Goal: Transaction & Acquisition: Purchase product/service

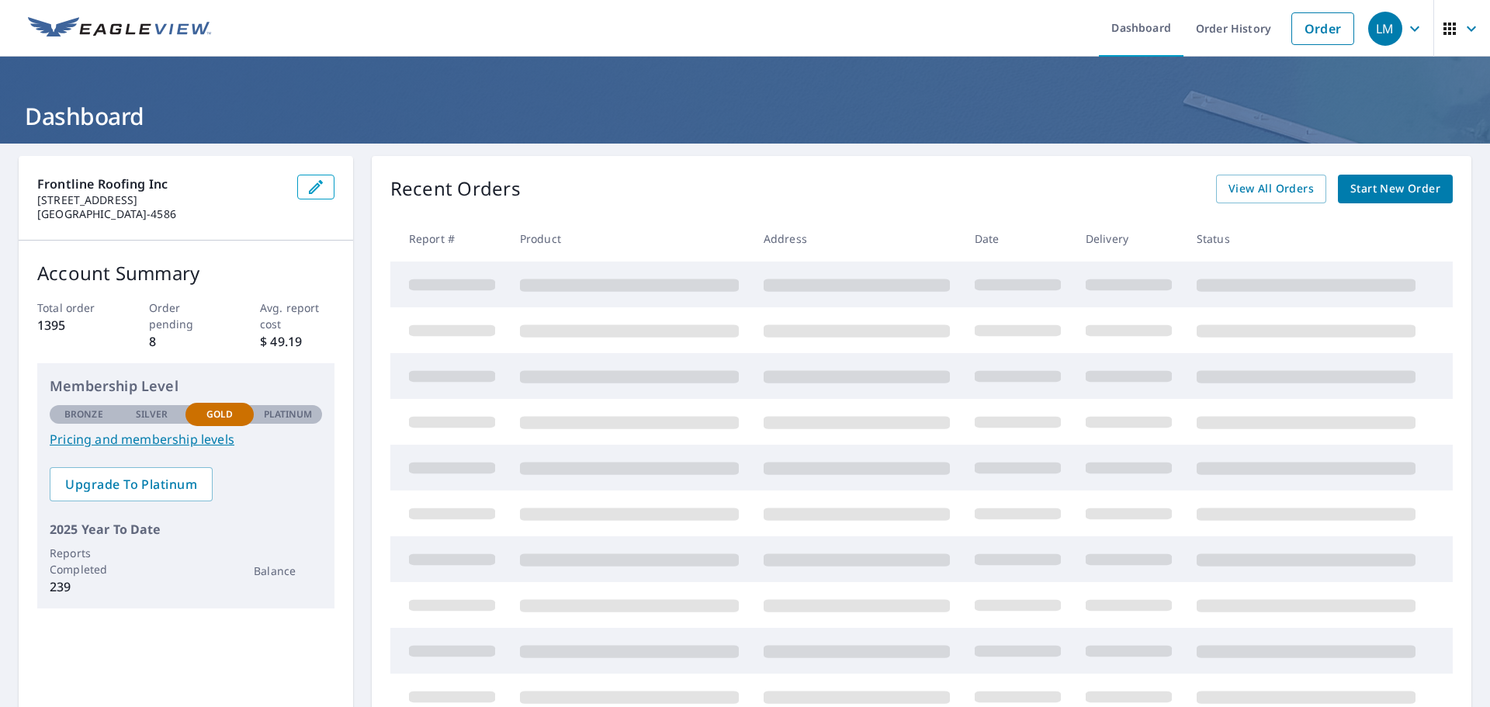
click at [1359, 190] on span "Start New Order" at bounding box center [1395, 188] width 90 height 19
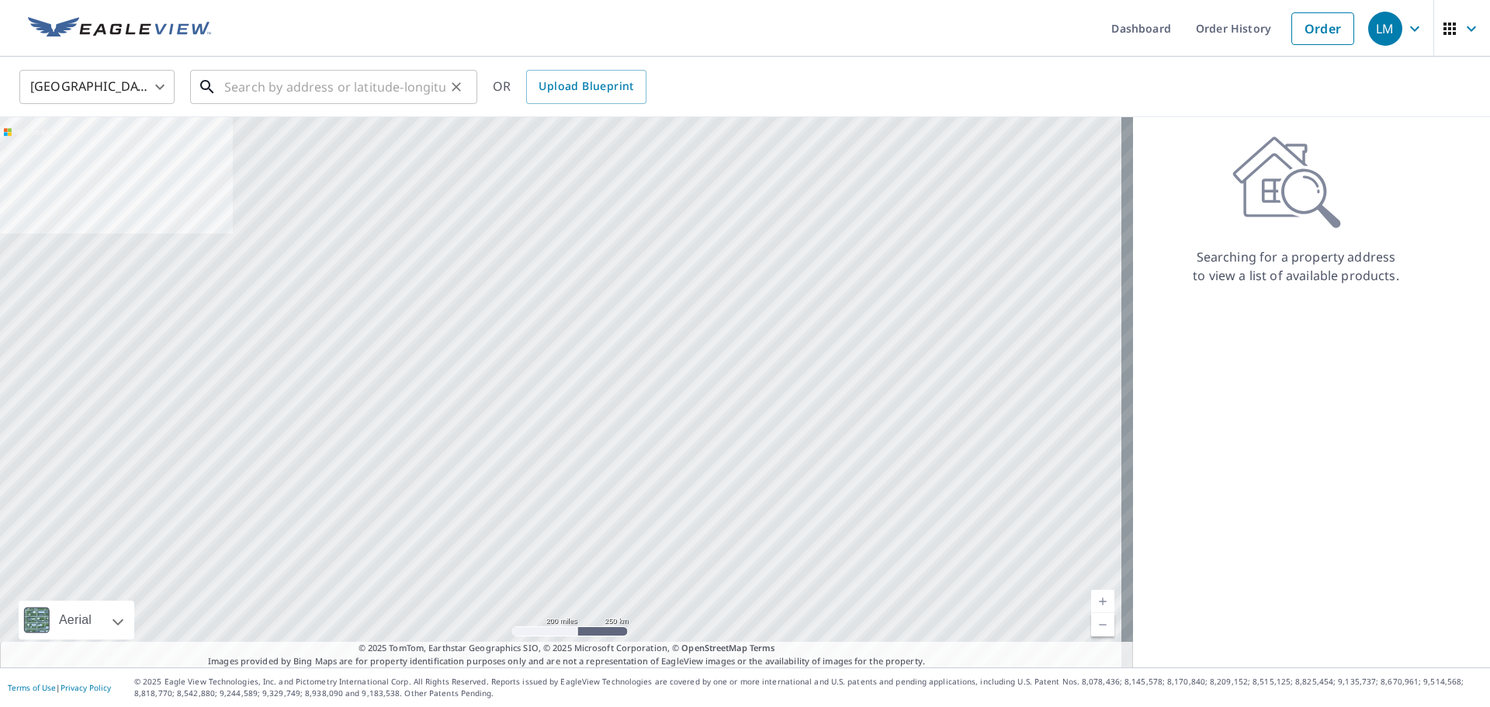
click at [307, 80] on input "text" at bounding box center [334, 86] width 221 height 43
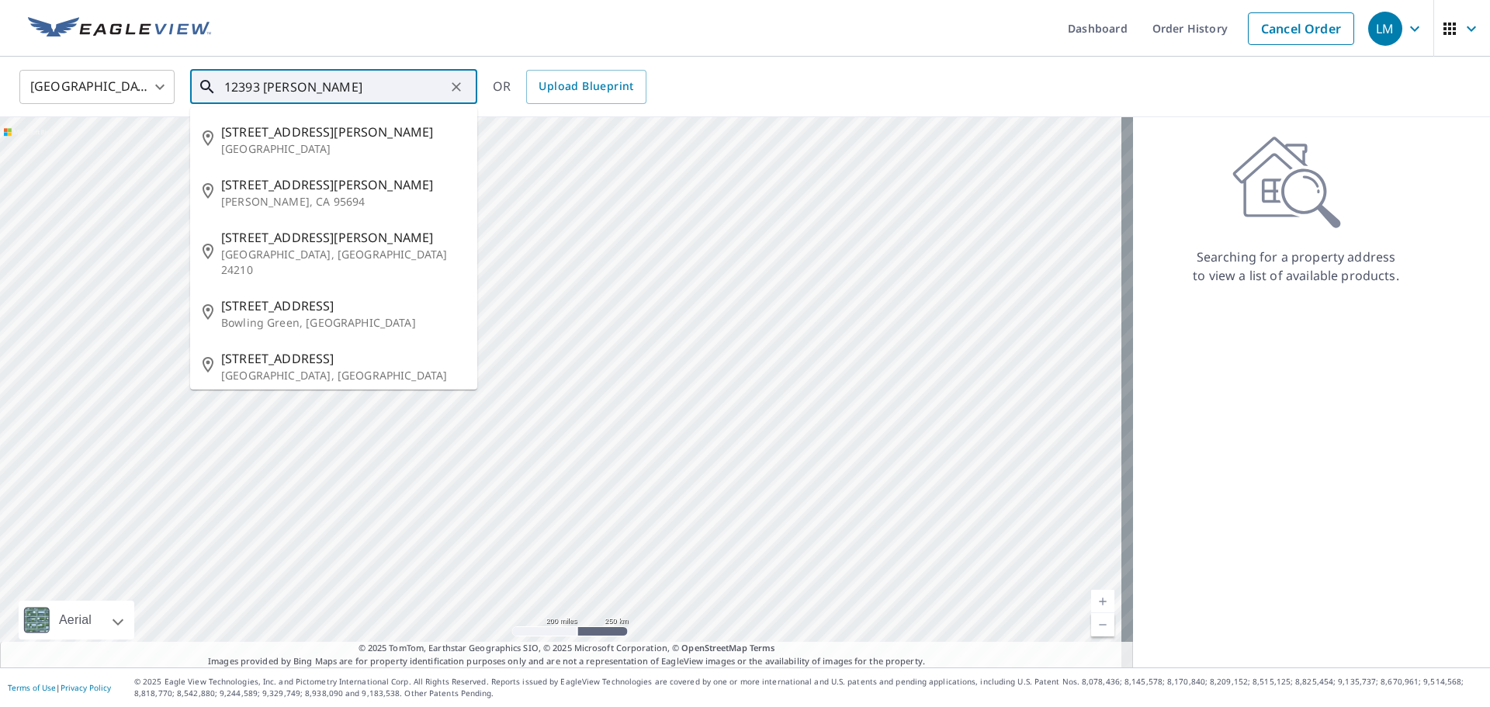
drag, startPoint x: 323, startPoint y: 81, endPoint x: 202, endPoint y: 76, distance: 121.1
click at [202, 76] on div "12393 [PERSON_NAME] ​" at bounding box center [333, 87] width 287 height 34
paste input "[STREET_ADDRESS][PERSON_NAME][US_STATE]"
type input "[STREET_ADDRESS][PERSON_NAME][US_STATE]"
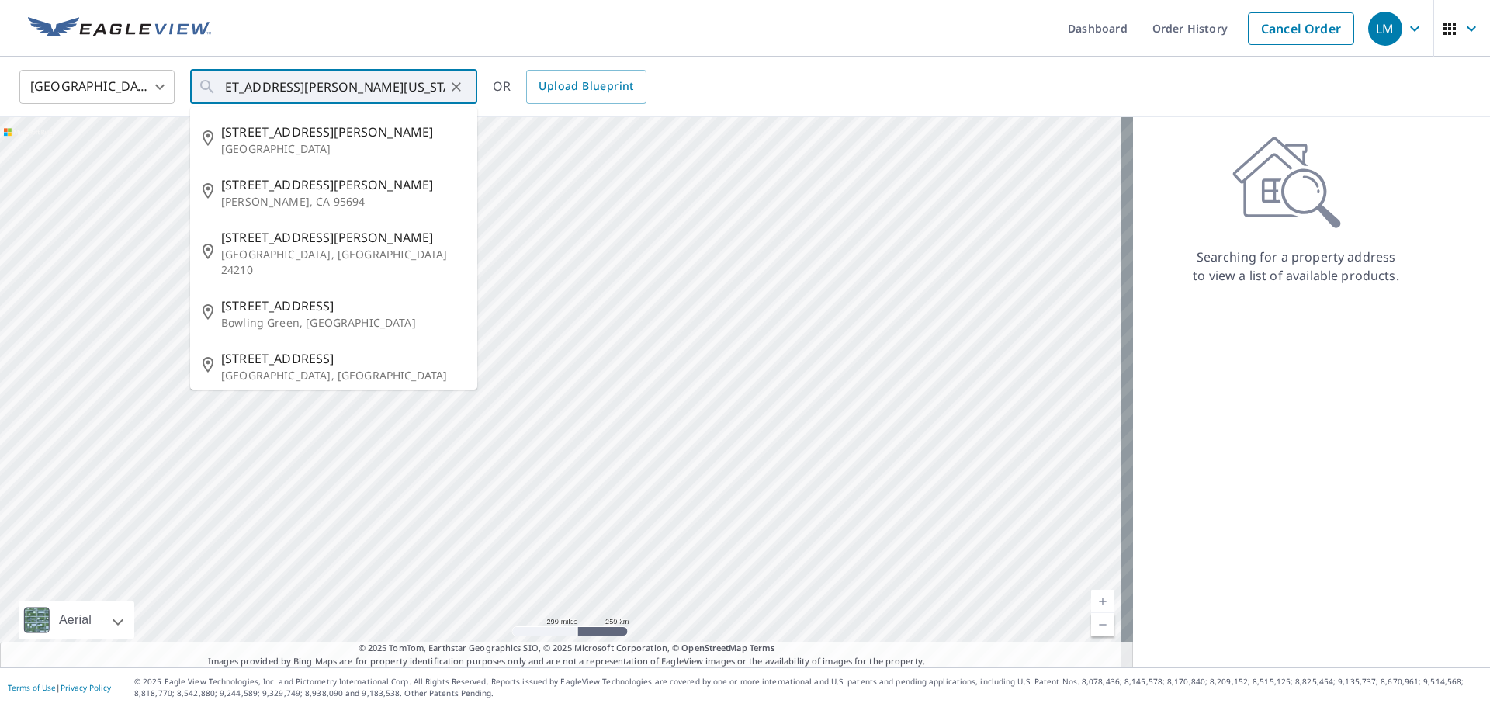
scroll to position [0, 0]
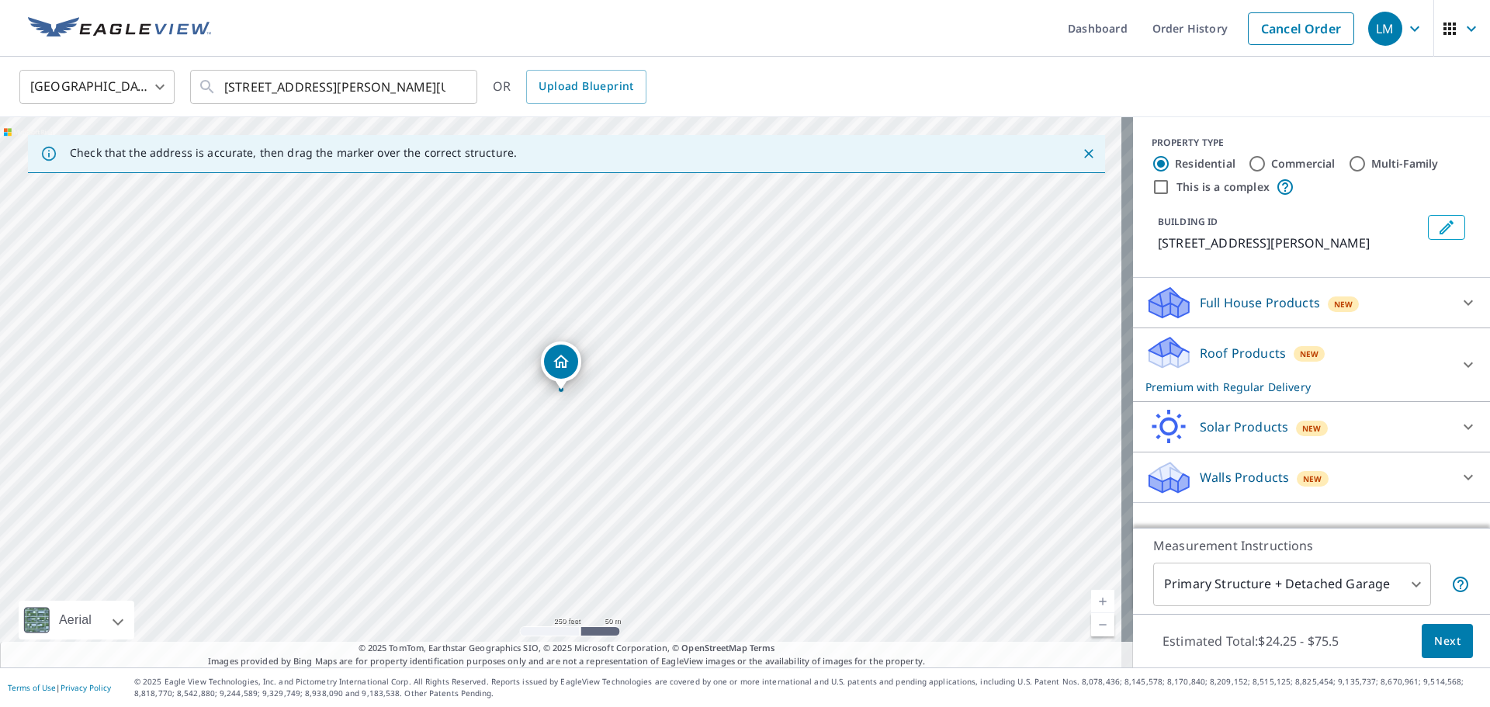
click at [1422, 635] on button "Next" at bounding box center [1447, 641] width 51 height 35
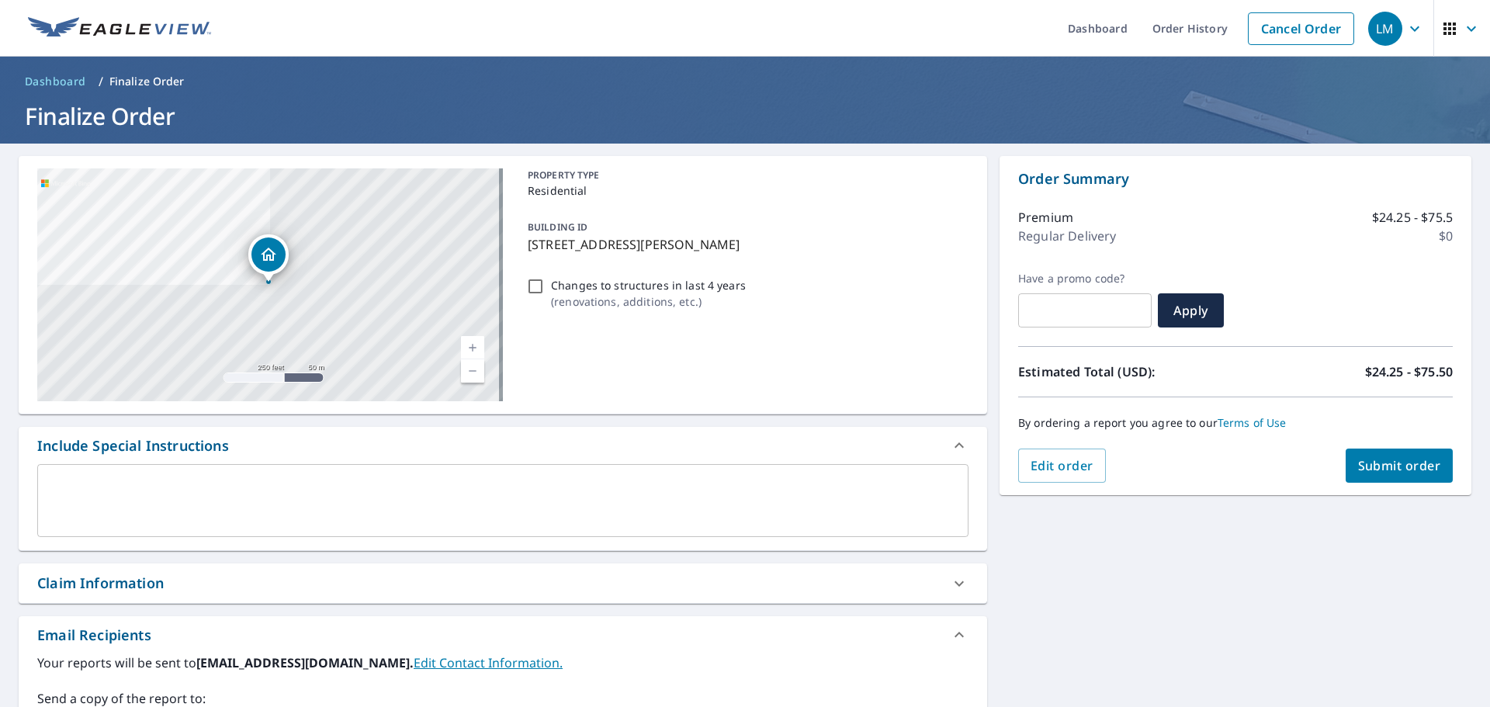
click at [1370, 467] on span "Submit order" at bounding box center [1399, 465] width 83 height 17
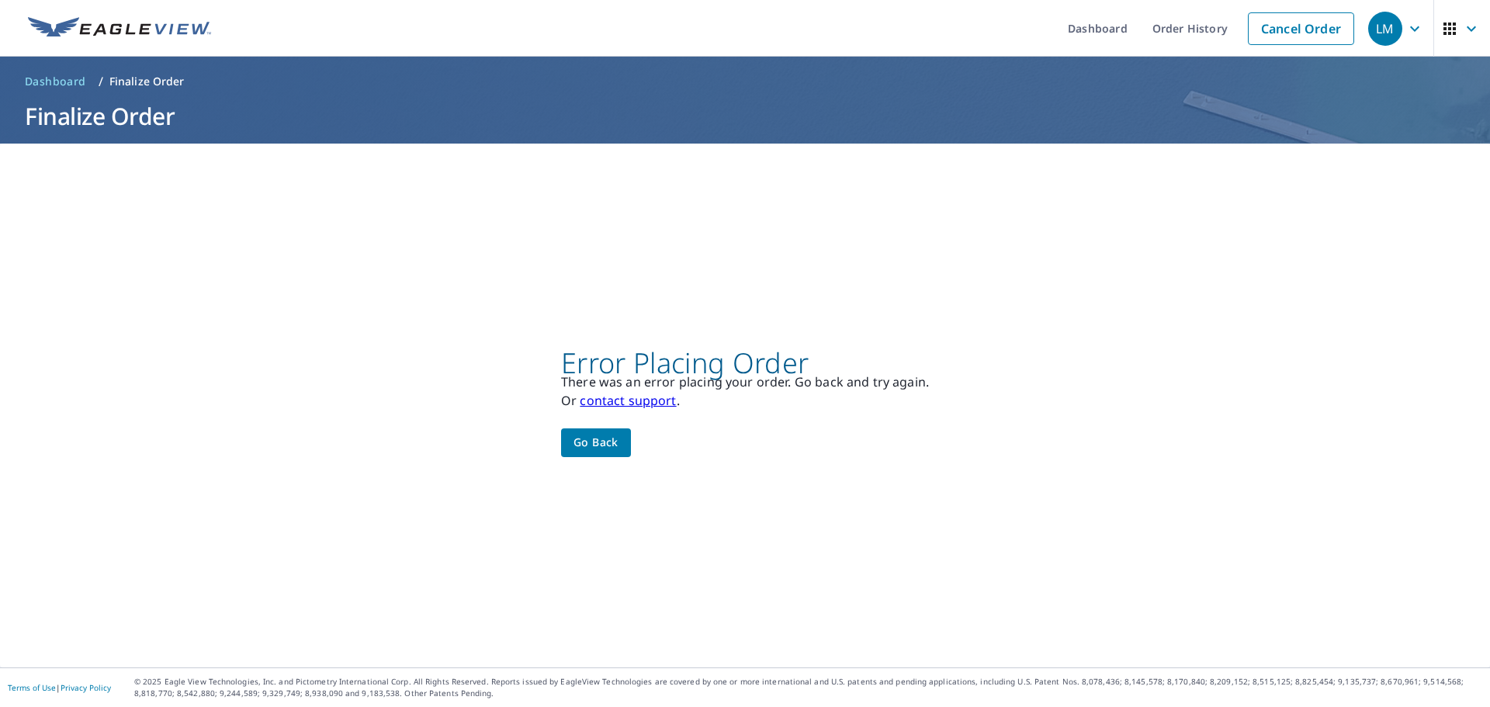
click at [614, 433] on span "Go back" at bounding box center [595, 442] width 45 height 19
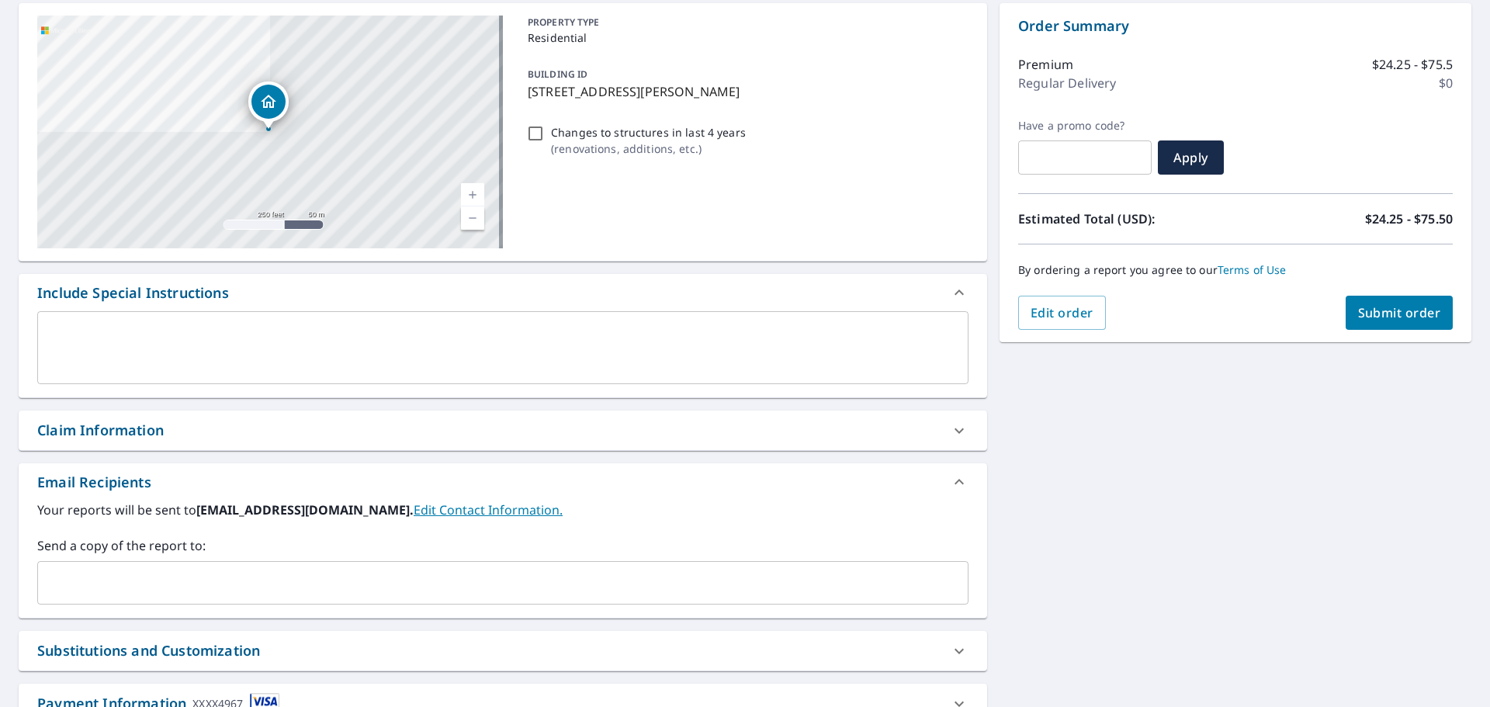
scroll to position [270, 0]
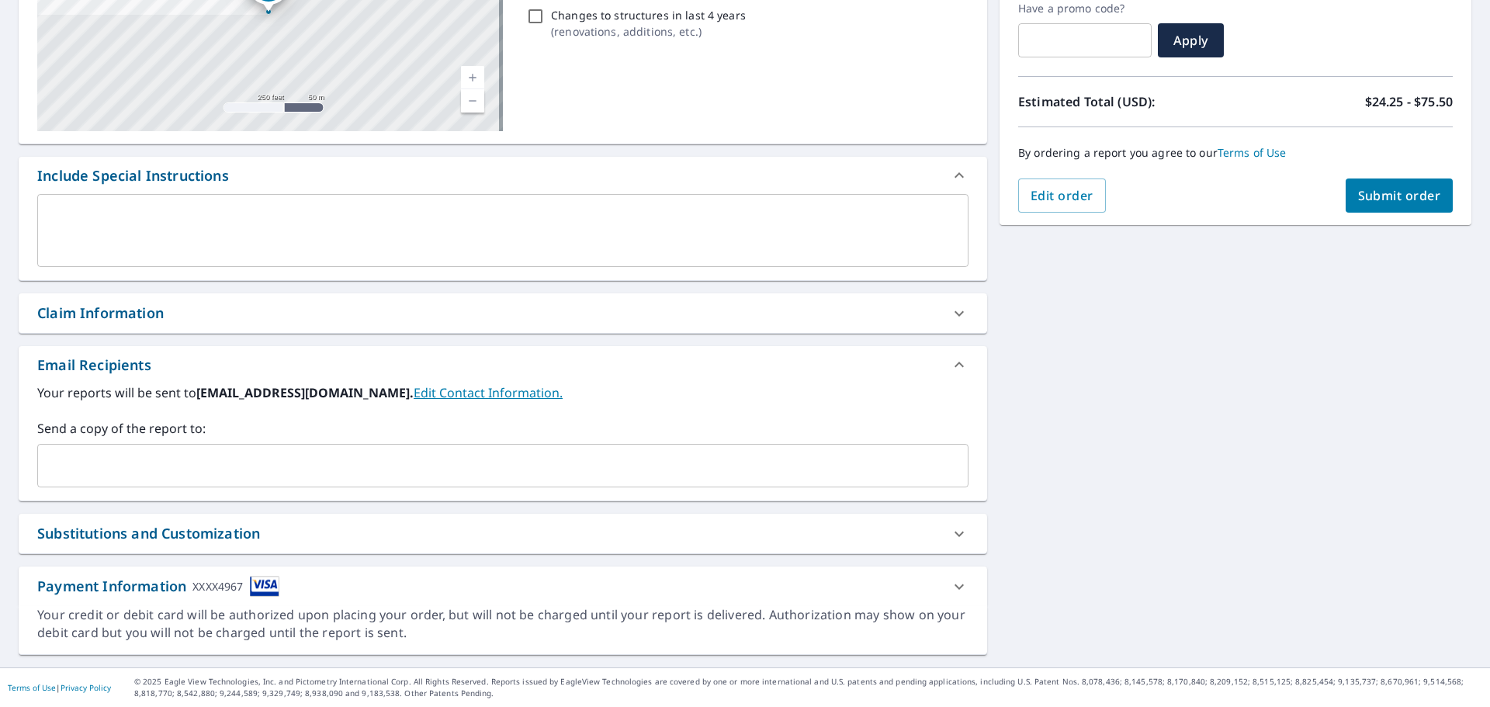
click at [953, 577] on icon at bounding box center [959, 586] width 19 height 19
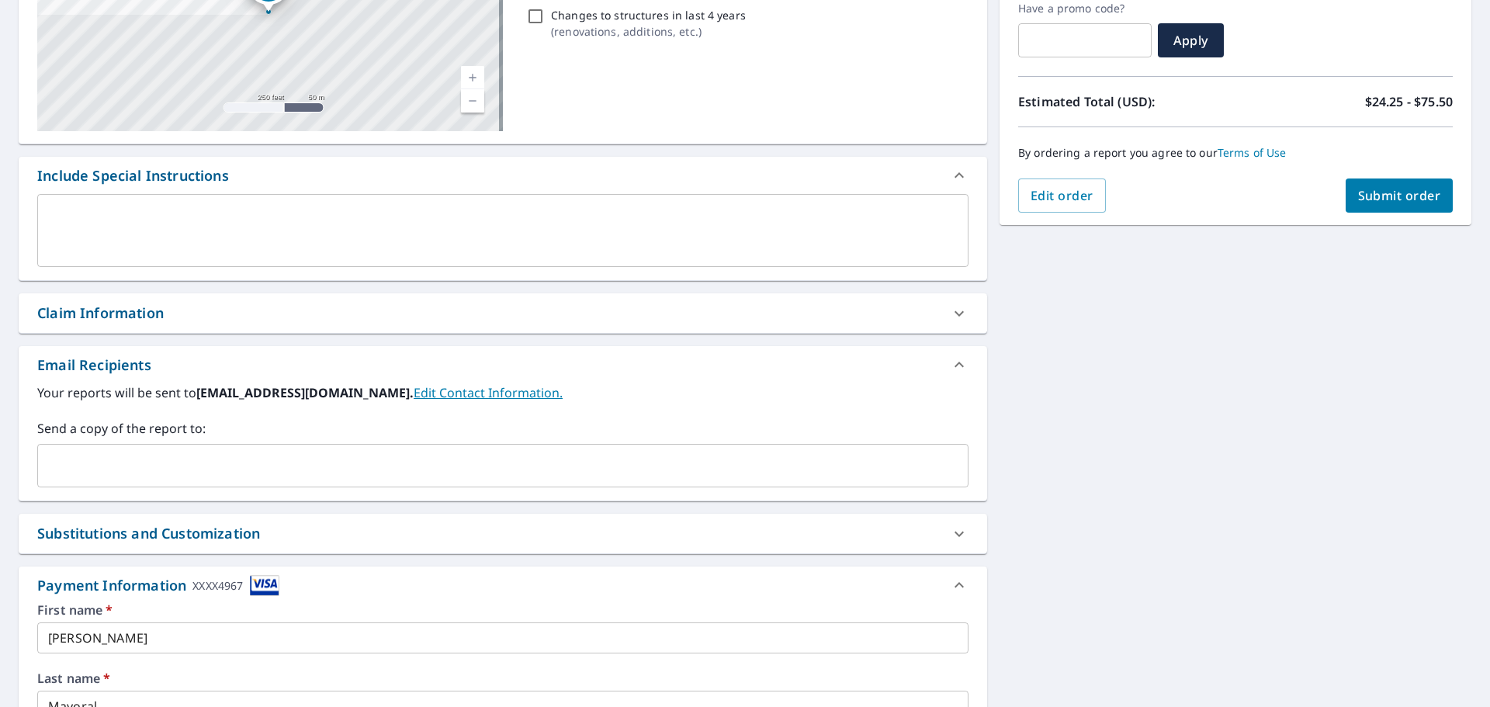
scroll to position [611, 0]
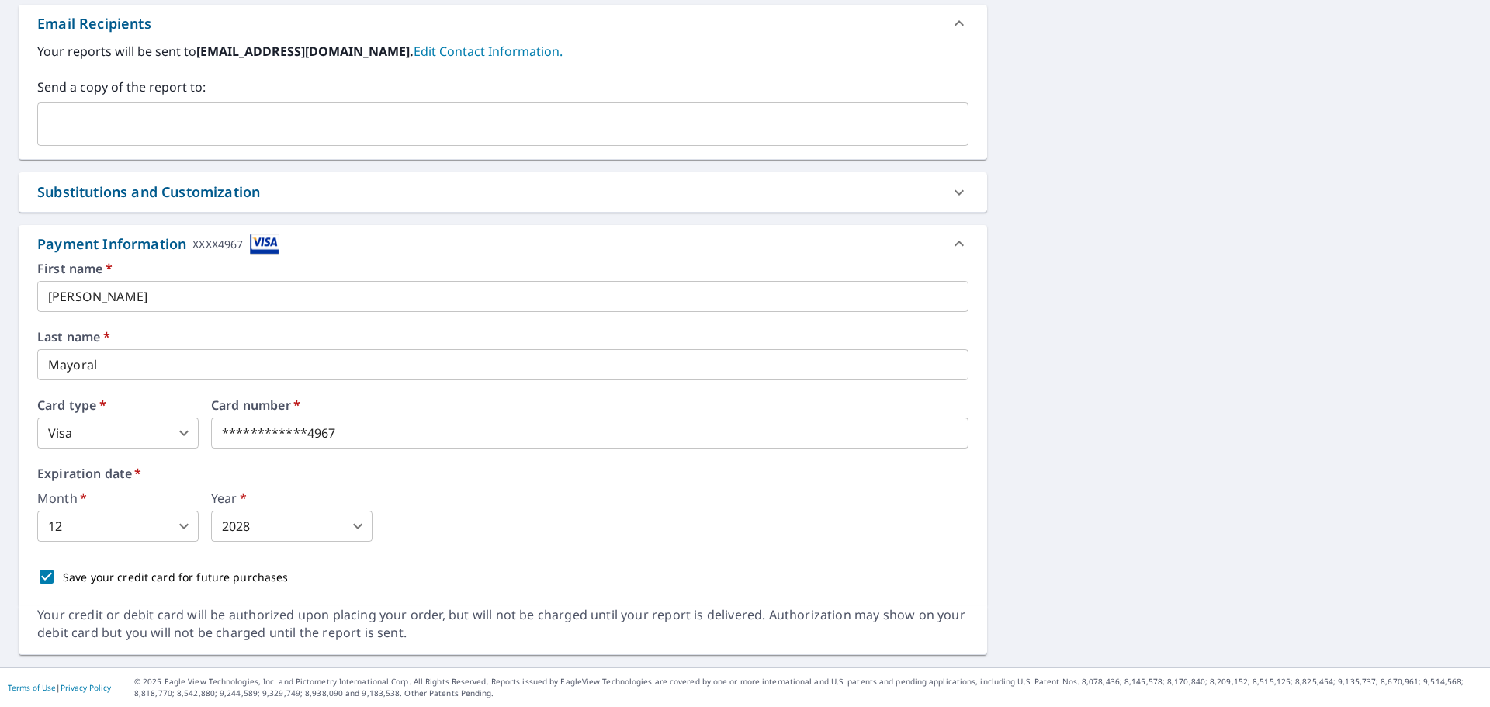
click at [190, 443] on body "LM LM Dashboard Order History Cancel Order LM Dashboard / Finalize Order Finali…" at bounding box center [745, 353] width 1490 height 707
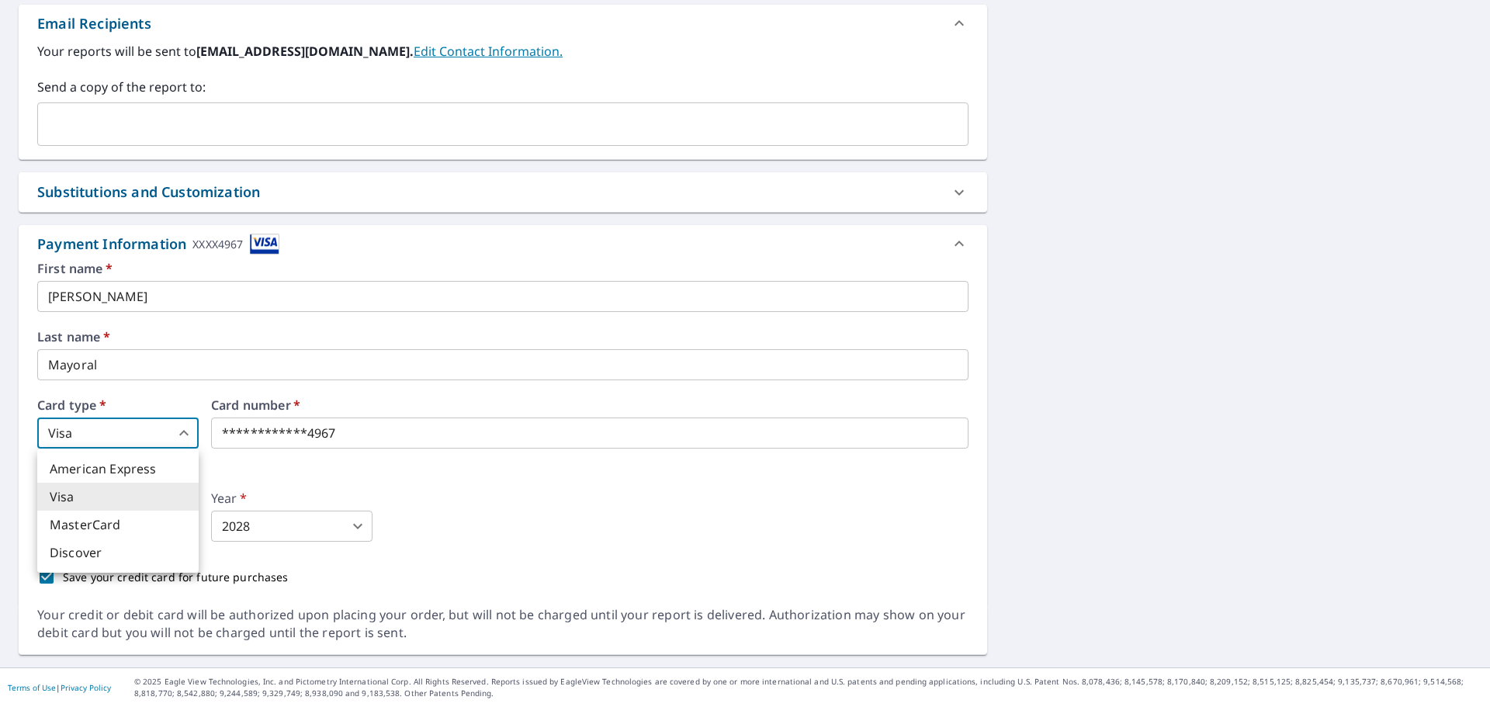
click at [345, 468] on div at bounding box center [745, 353] width 1490 height 707
click at [114, 430] on body "LM LM Dashboard Order History Cancel Order LM Dashboard / Finalize Order Finali…" at bounding box center [745, 353] width 1490 height 707
click at [106, 286] on div at bounding box center [745, 353] width 1490 height 707
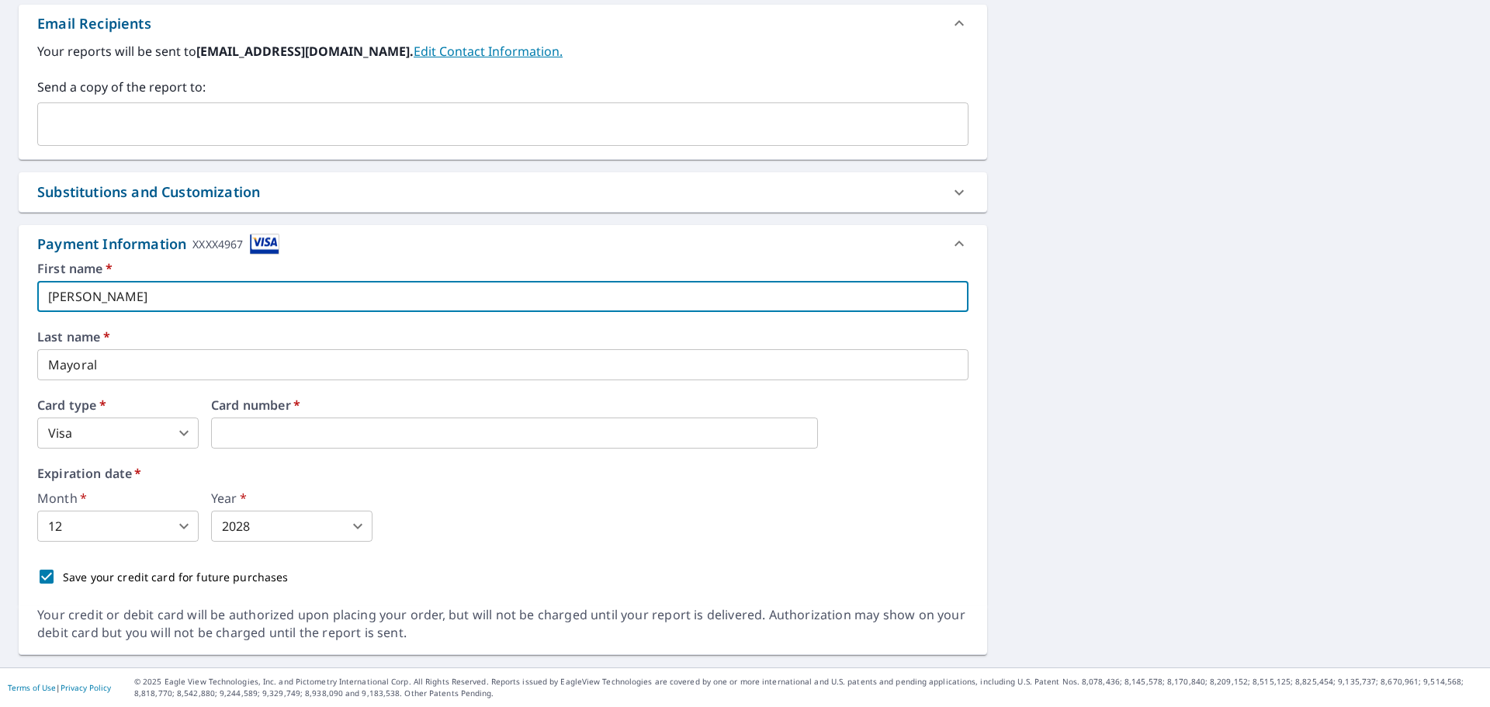
click at [99, 294] on input "[PERSON_NAME]" at bounding box center [502, 296] width 931 height 31
type input "L"
type input "[PERSON_NAME]"
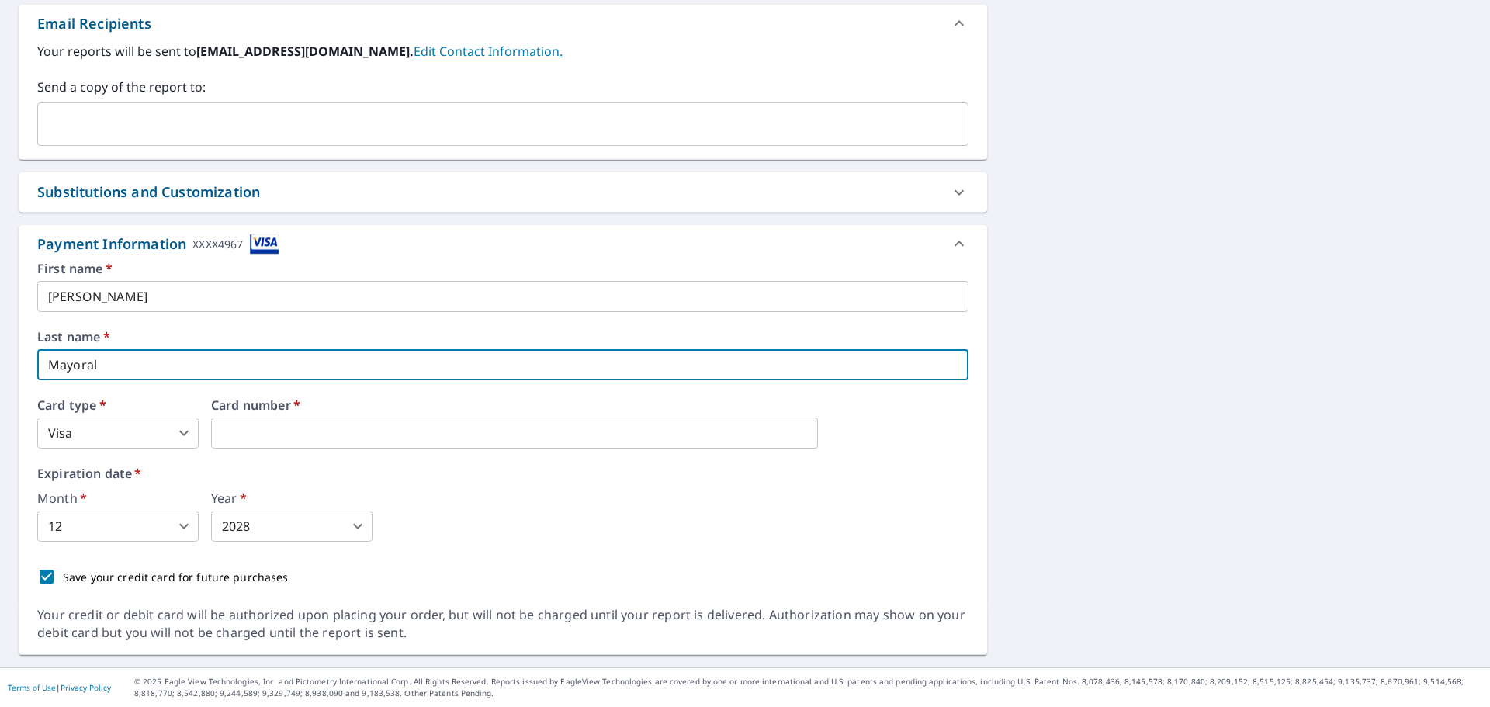
drag, startPoint x: 95, startPoint y: 365, endPoint x: 26, endPoint y: 361, distance: 70.0
click at [26, 361] on div "First name   * [PERSON_NAME] ​ Last name   * Mayoral ​ Card type   * Visa 2 ​ C…" at bounding box center [503, 434] width 968 height 344
type input "[PERSON_NAME]"
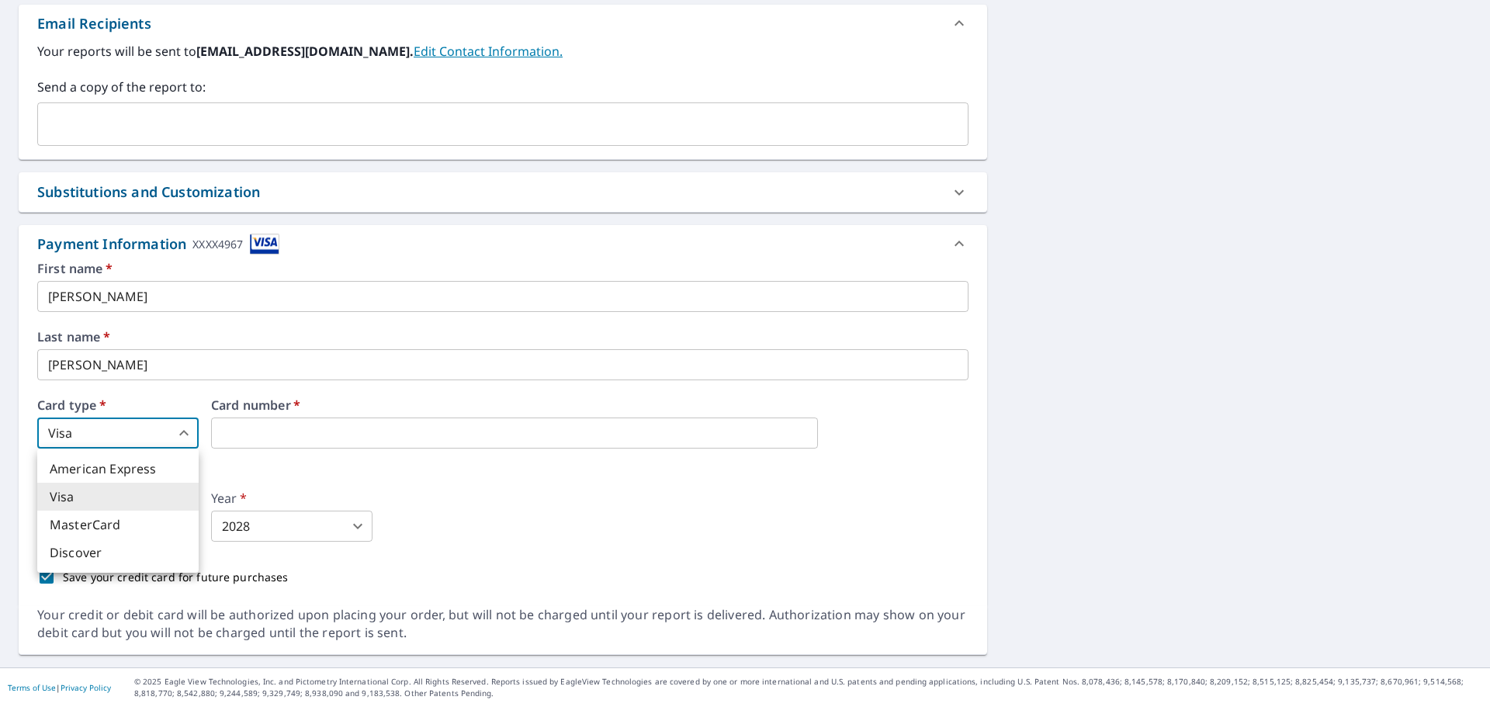
drag, startPoint x: 77, startPoint y: 421, endPoint x: 78, endPoint y: 431, distance: 11.0
click at [77, 421] on body "LM LM Dashboard Order History Cancel Order LM Dashboard / Finalize Order Finali…" at bounding box center [745, 353] width 1490 height 707
click at [83, 520] on li "MasterCard" at bounding box center [117, 525] width 161 height 28
type input "3"
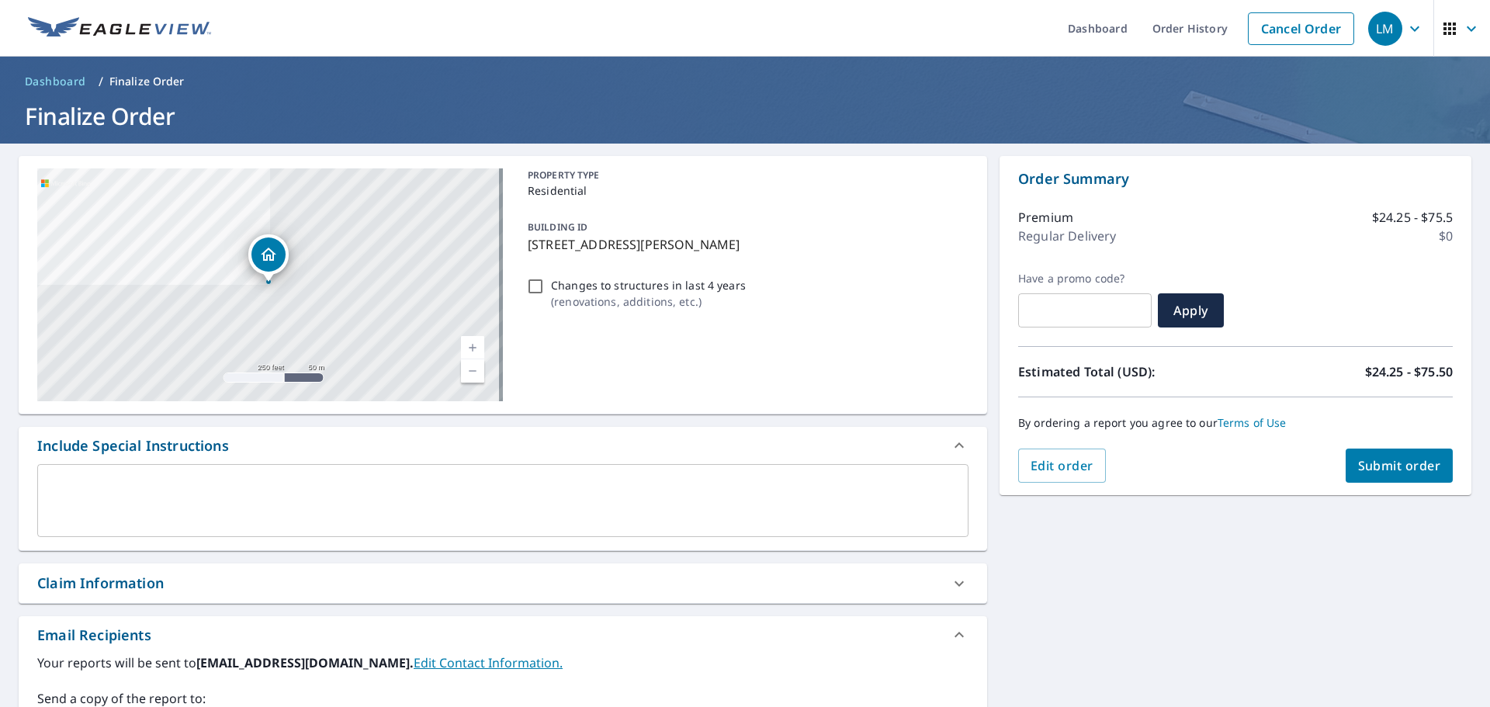
scroll to position [518, 0]
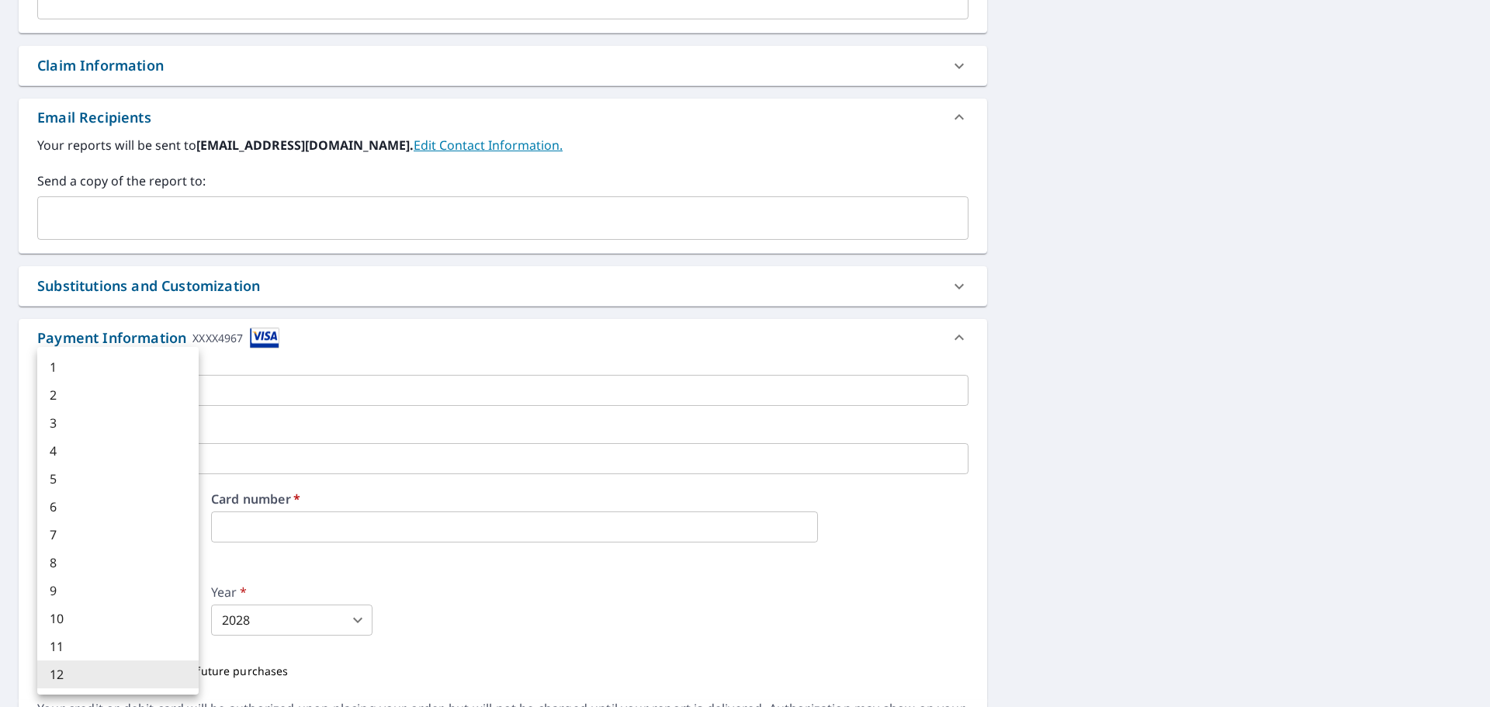
click at [164, 612] on body "LM LM Dashboard Order History Cancel Order LM Dashboard / Finalize Order Finali…" at bounding box center [745, 353] width 1490 height 707
click at [123, 451] on li "4" at bounding box center [117, 451] width 161 height 28
type input "4"
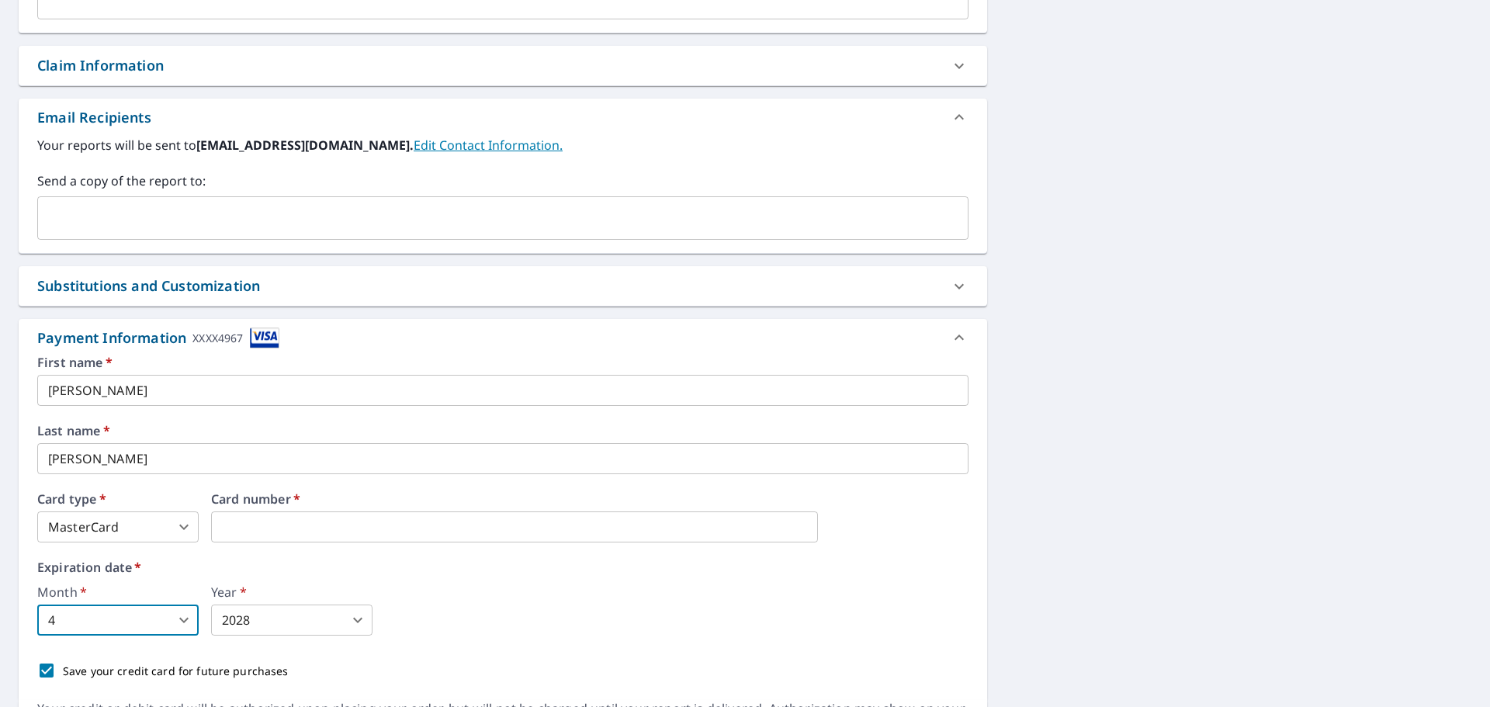
click at [268, 623] on body "LM LM Dashboard Order History Cancel Order LM Dashboard / Finalize Order Finali…" at bounding box center [745, 353] width 1490 height 707
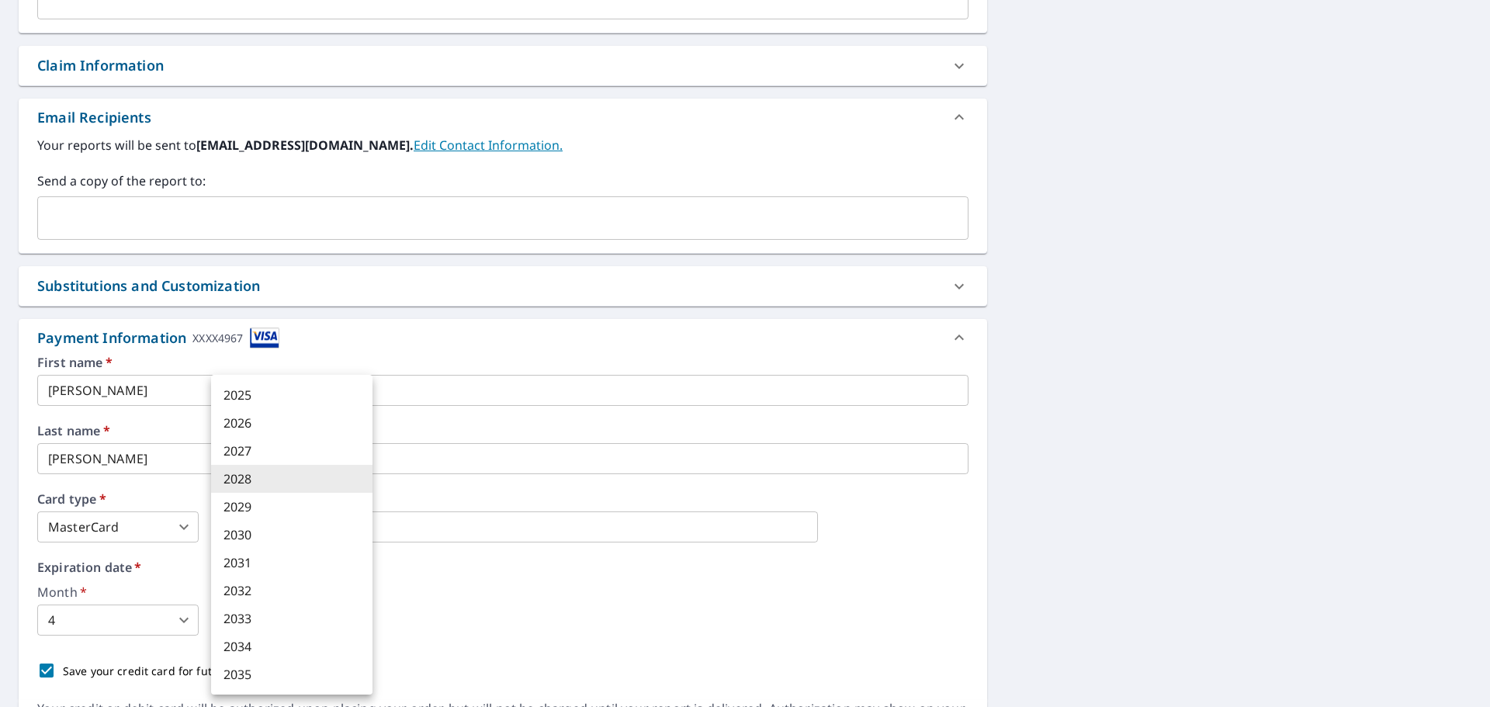
click at [297, 456] on li "2027" at bounding box center [291, 451] width 161 height 28
type input "2027"
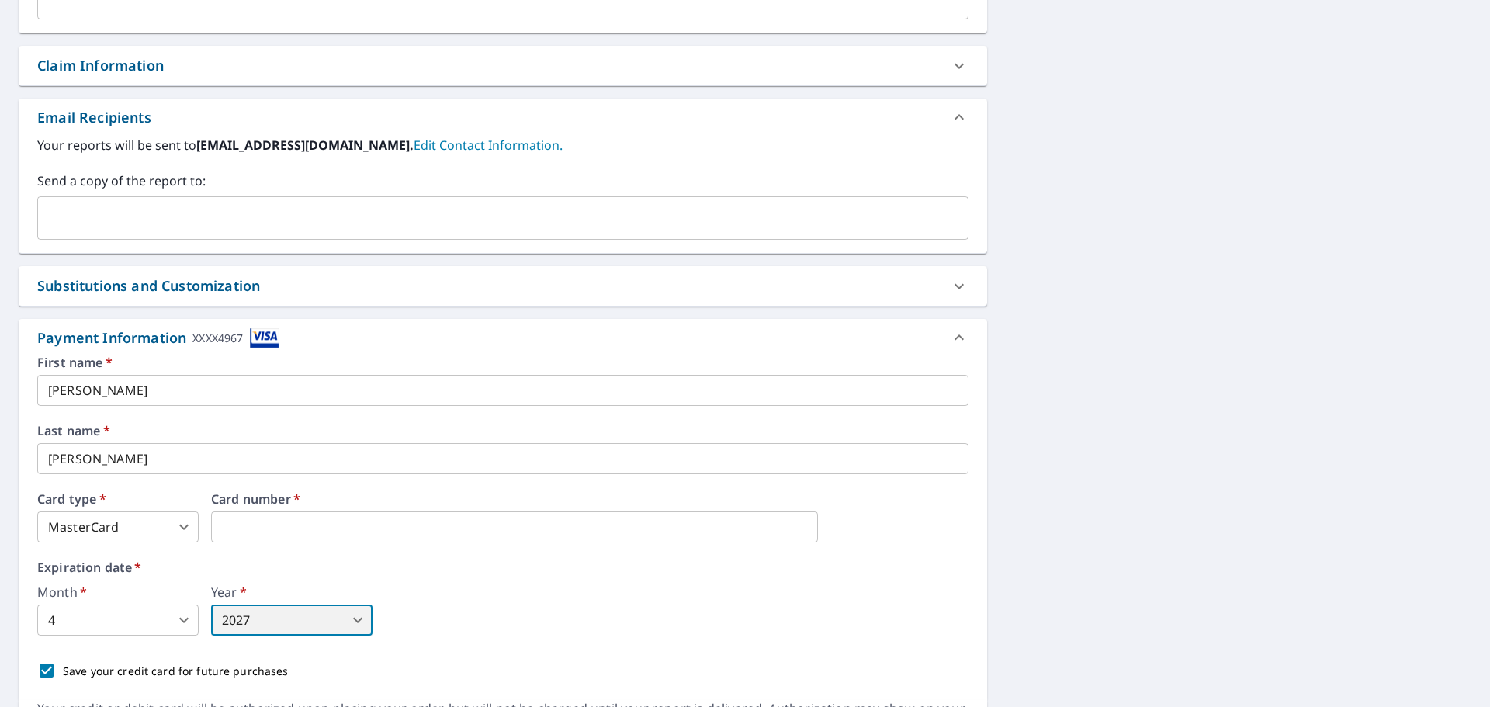
scroll to position [611, 0]
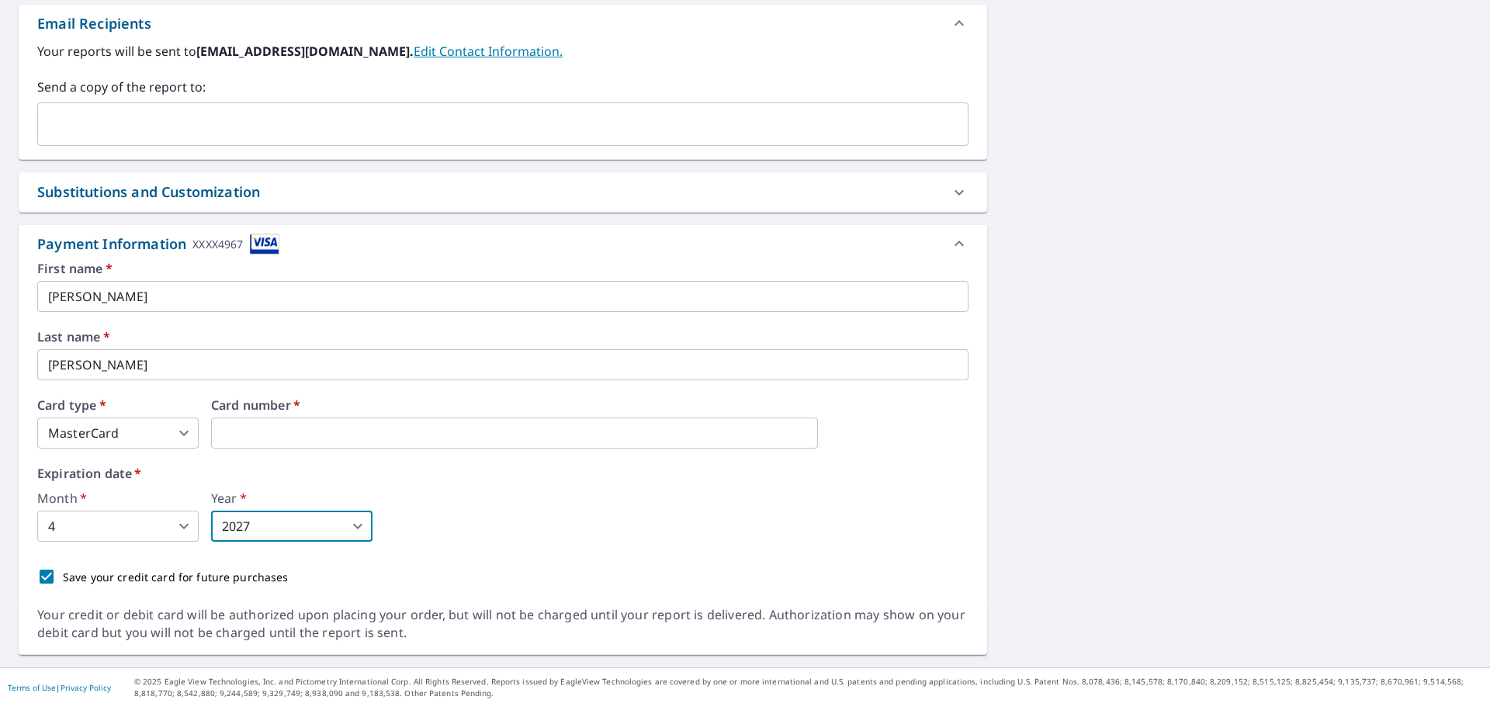
click at [49, 579] on input "Save your credit card for future purchases" at bounding box center [46, 576] width 33 height 33
checkbox input "false"
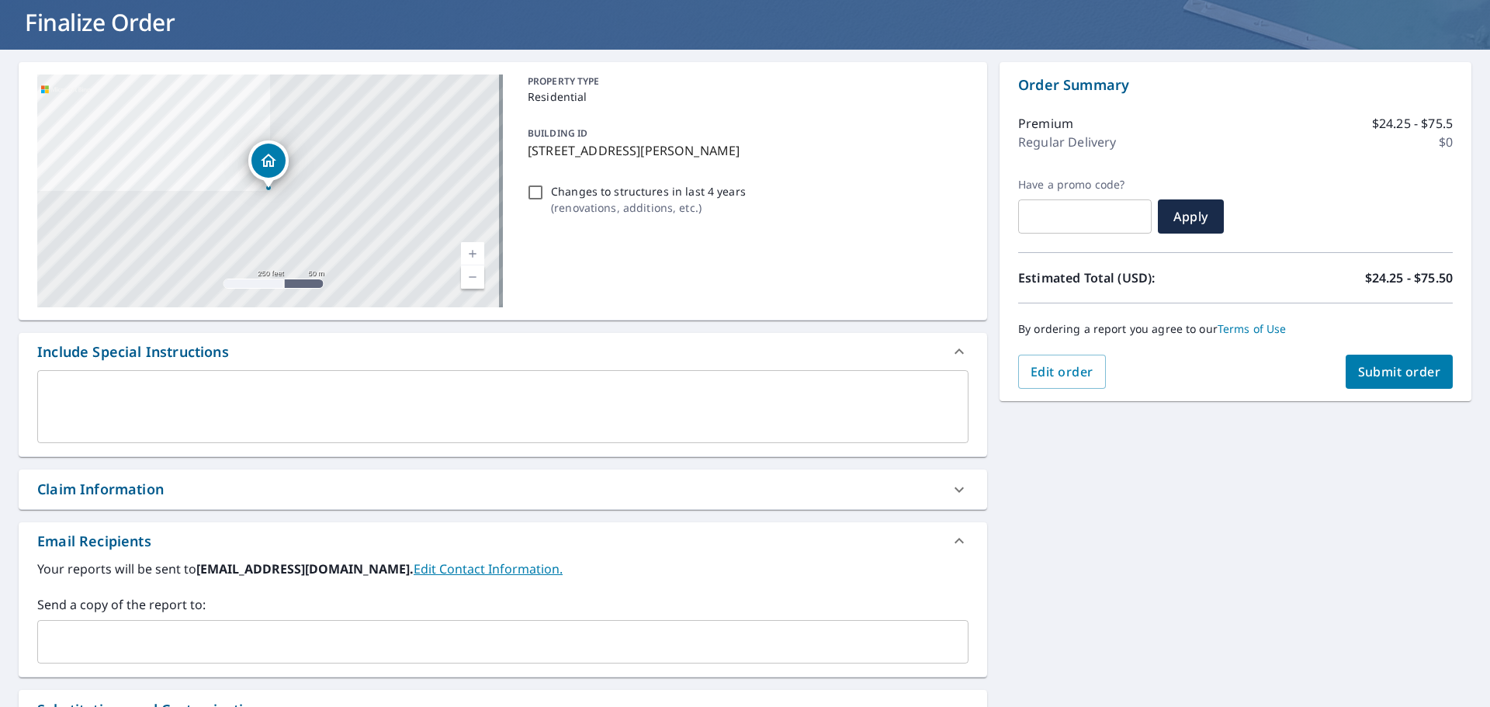
click at [1387, 385] on button "Submit order" at bounding box center [1399, 372] width 108 height 34
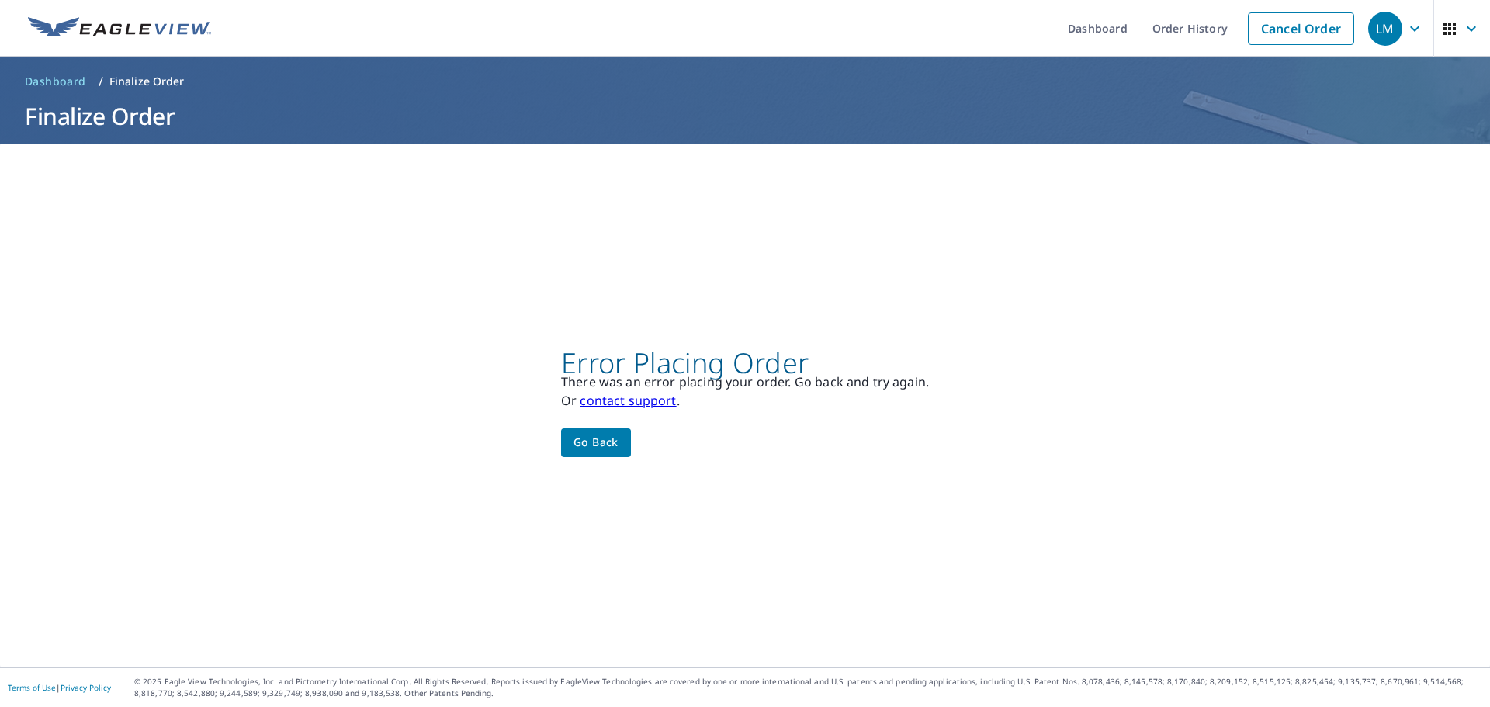
scroll to position [0, 0]
click at [585, 433] on span "Go back" at bounding box center [595, 442] width 45 height 19
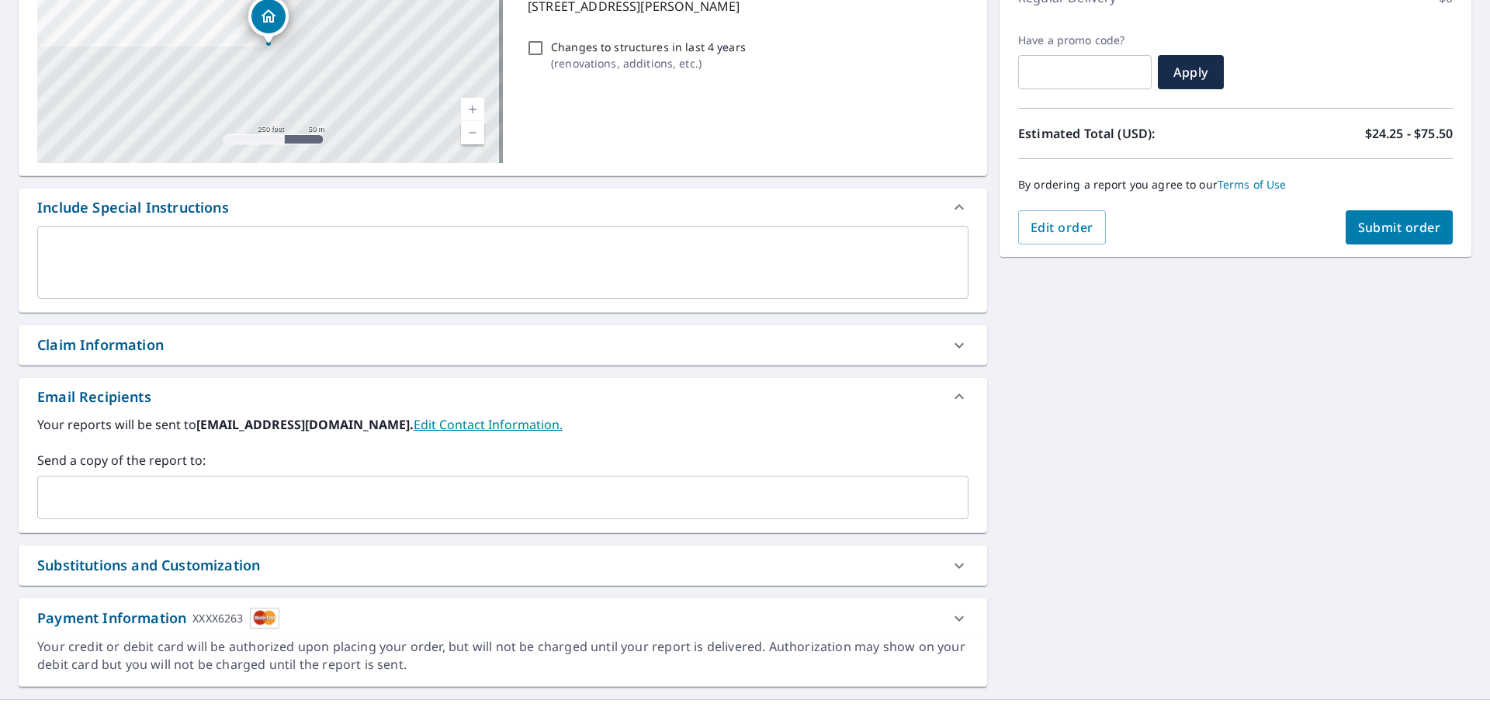
scroll to position [270, 0]
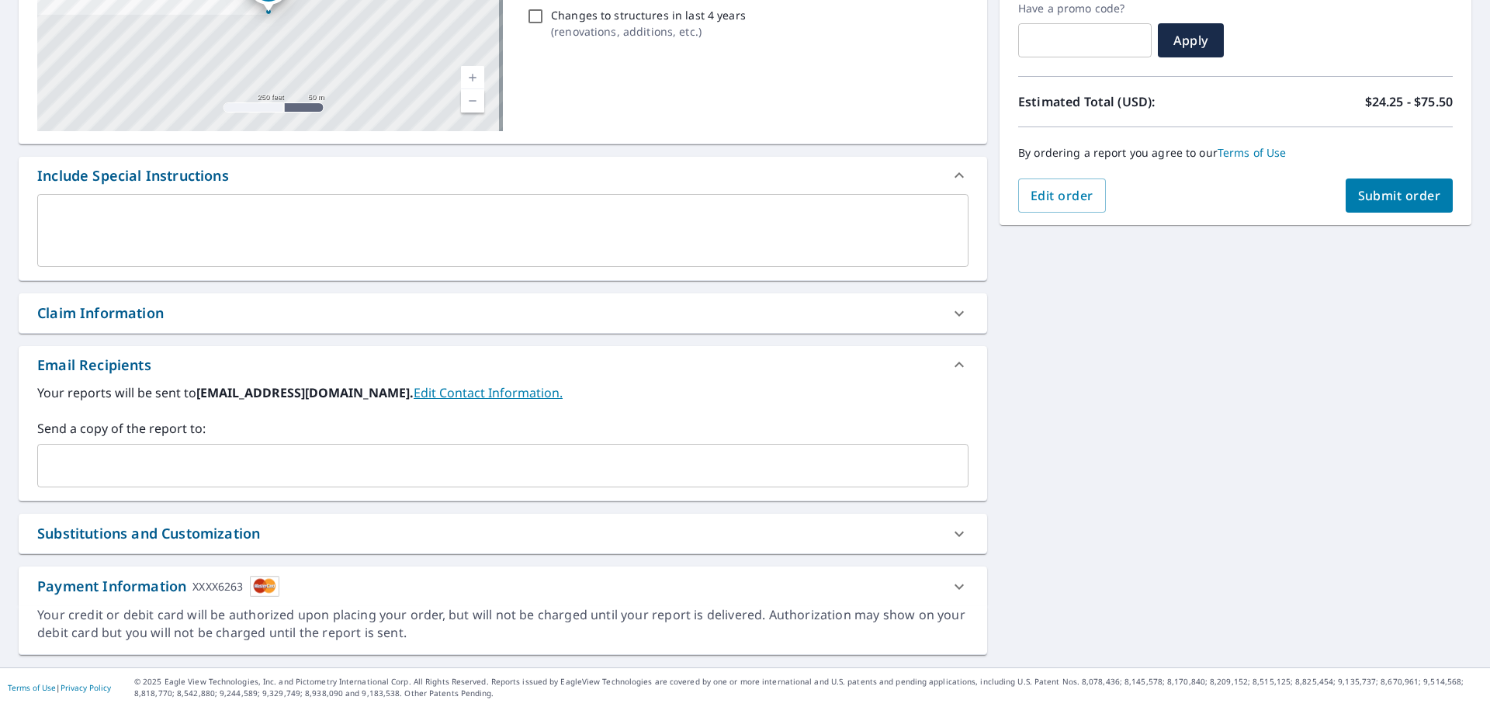
click at [951, 584] on icon at bounding box center [959, 586] width 19 height 19
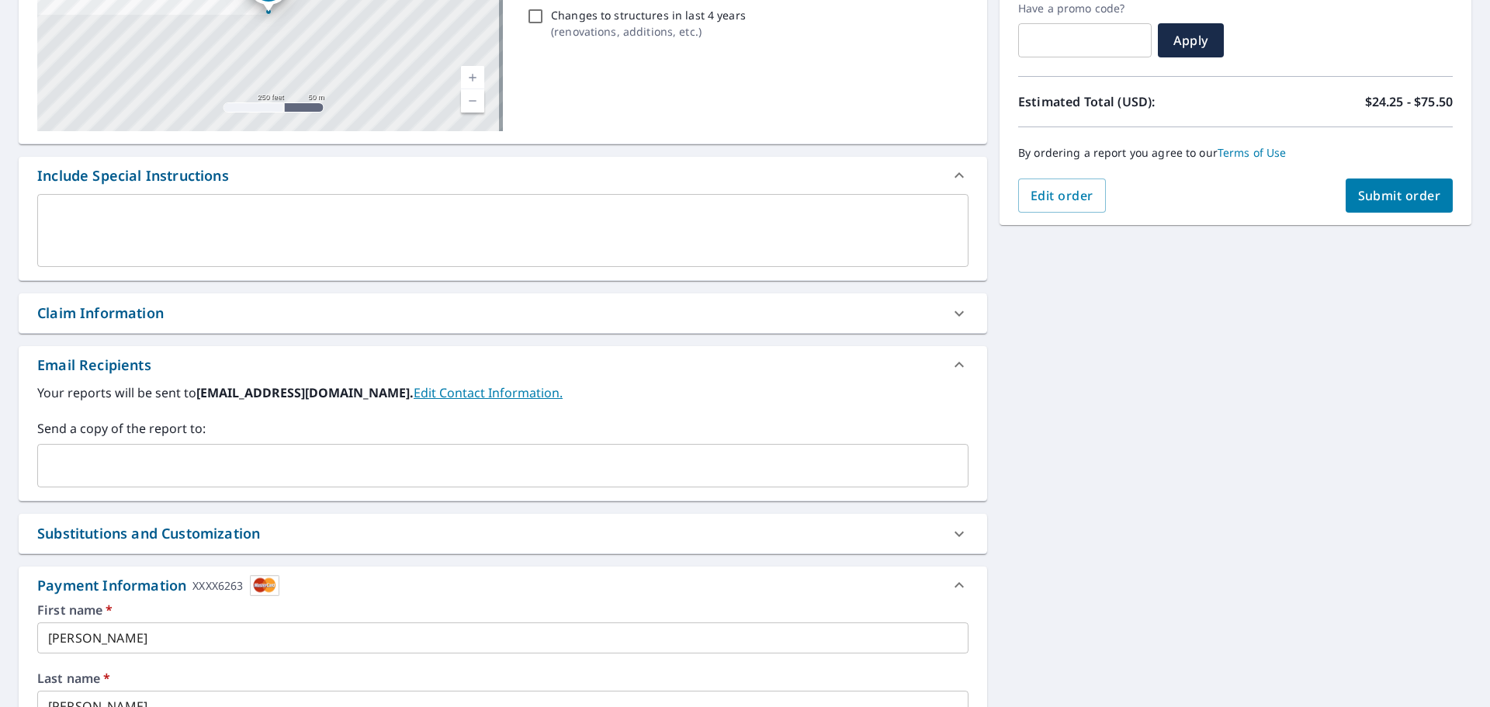
scroll to position [373, 0]
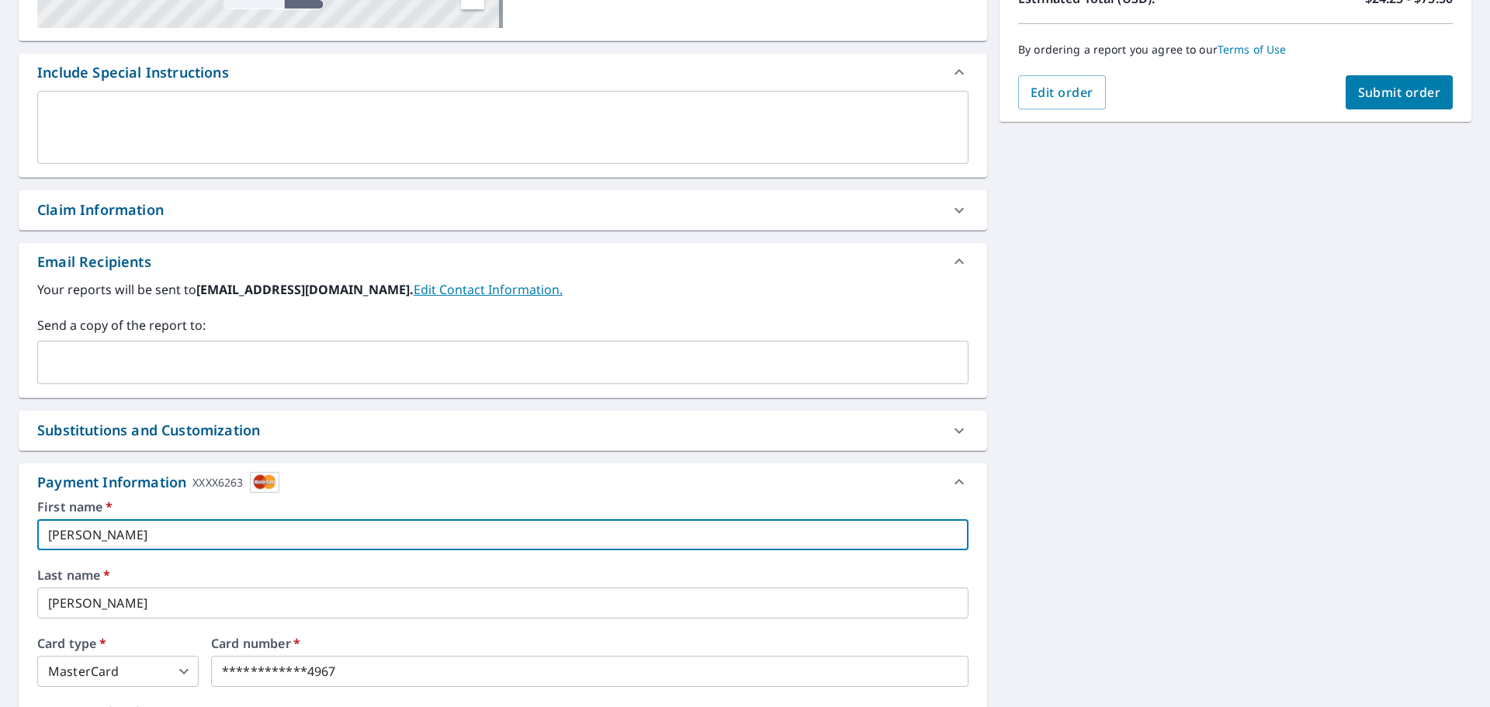
drag, startPoint x: 106, startPoint y: 537, endPoint x: 0, endPoint y: 537, distance: 106.3
click at [0, 537] on div "[STREET_ADDRESS][PERSON_NAME] Aerial Road A standard road map Aerial A detailed…" at bounding box center [745, 337] width 1490 height 1135
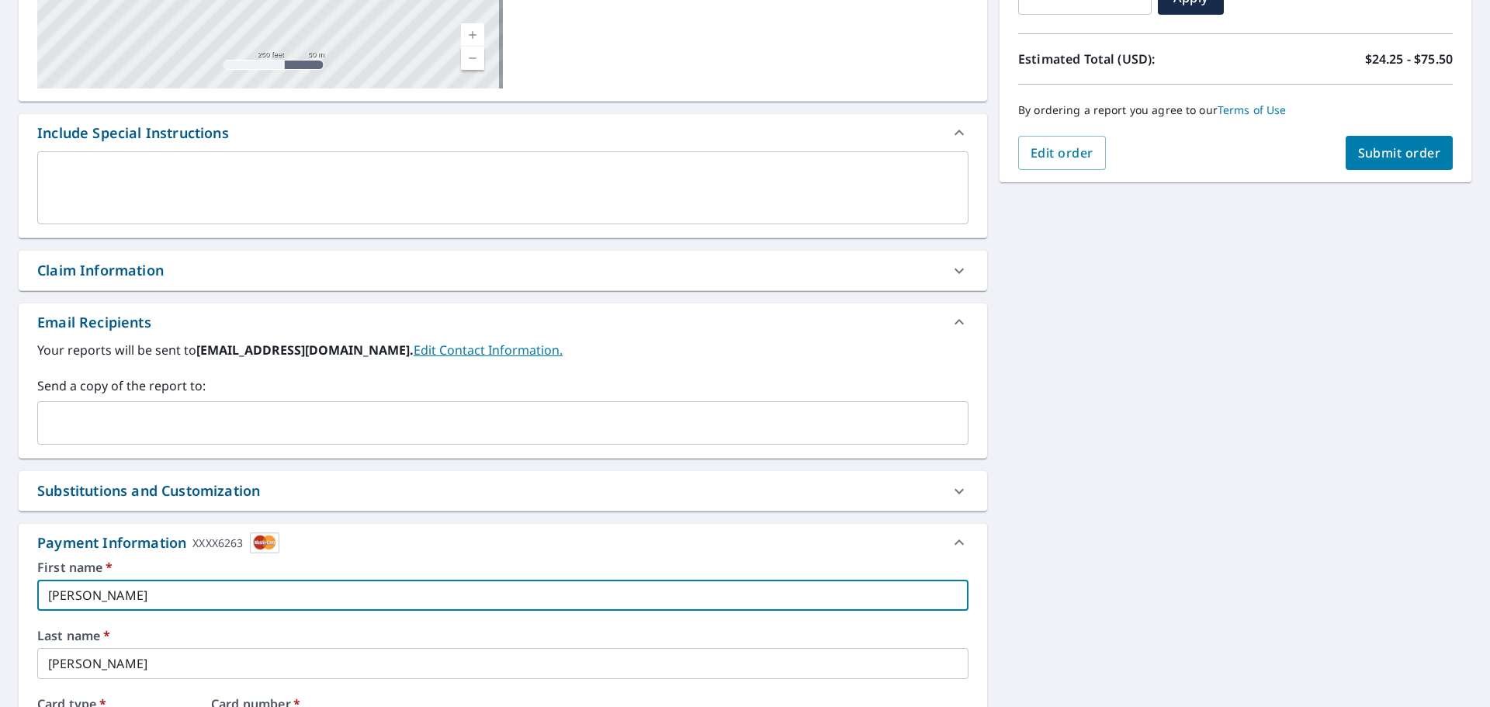
scroll to position [0, 0]
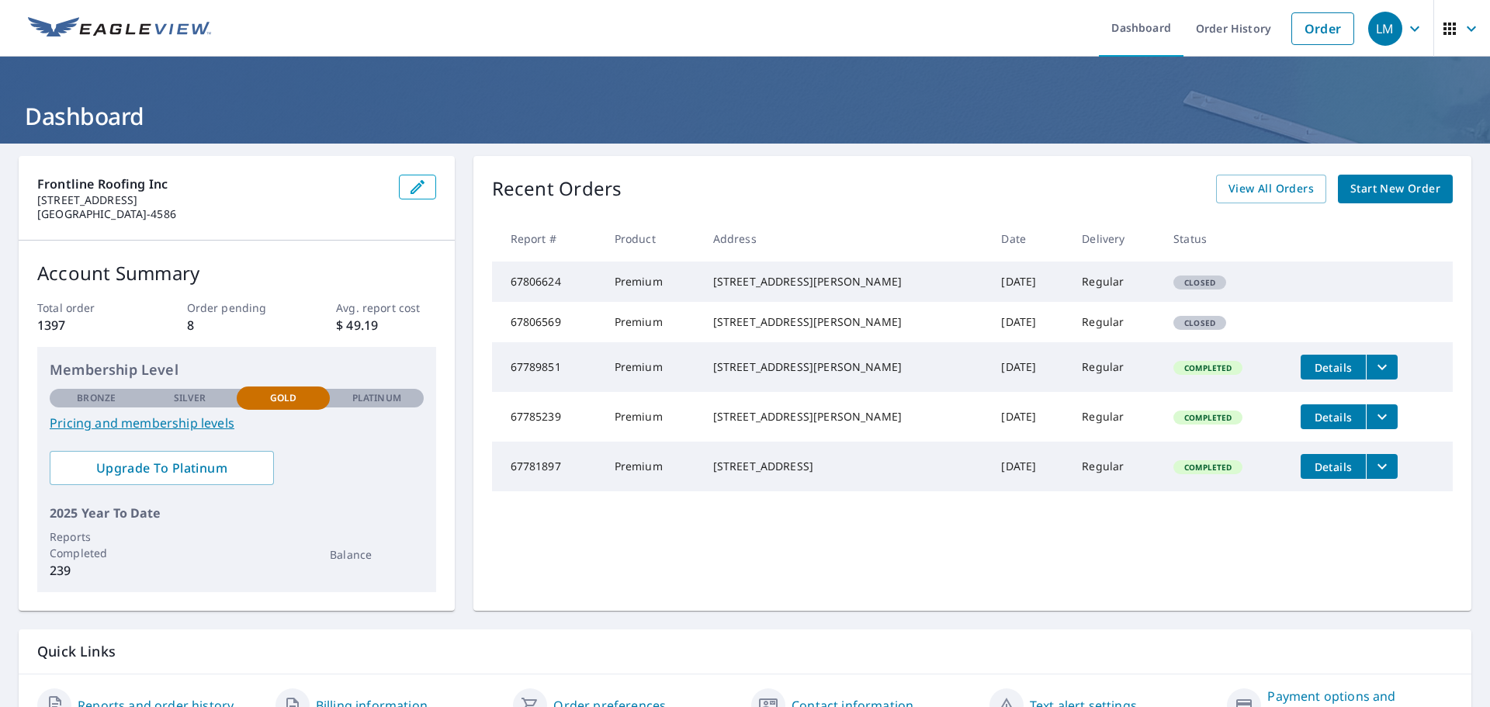
click at [1401, 191] on span "Start New Order" at bounding box center [1395, 188] width 90 height 19
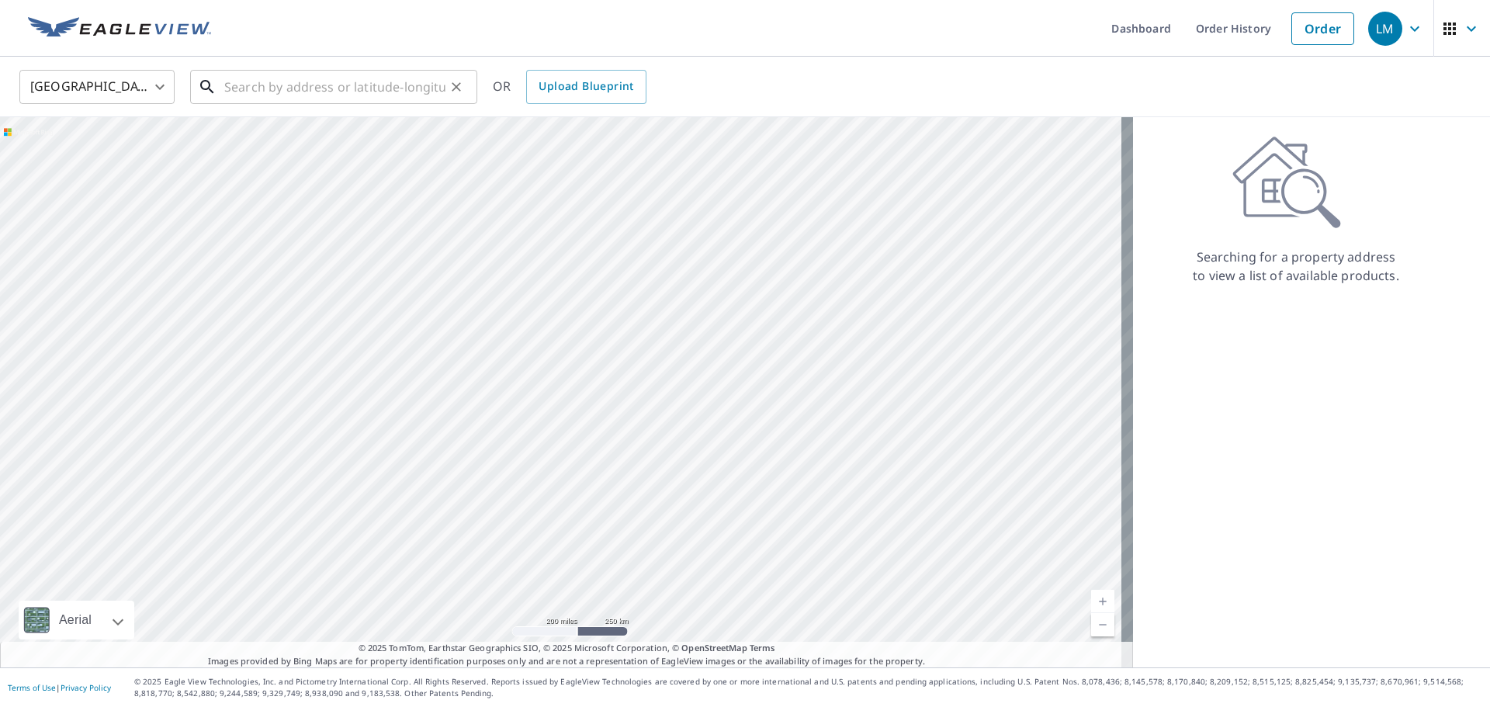
click at [303, 78] on input "text" at bounding box center [334, 86] width 221 height 43
paste input "[STREET_ADDRESS][PERSON_NAME][US_STATE]"
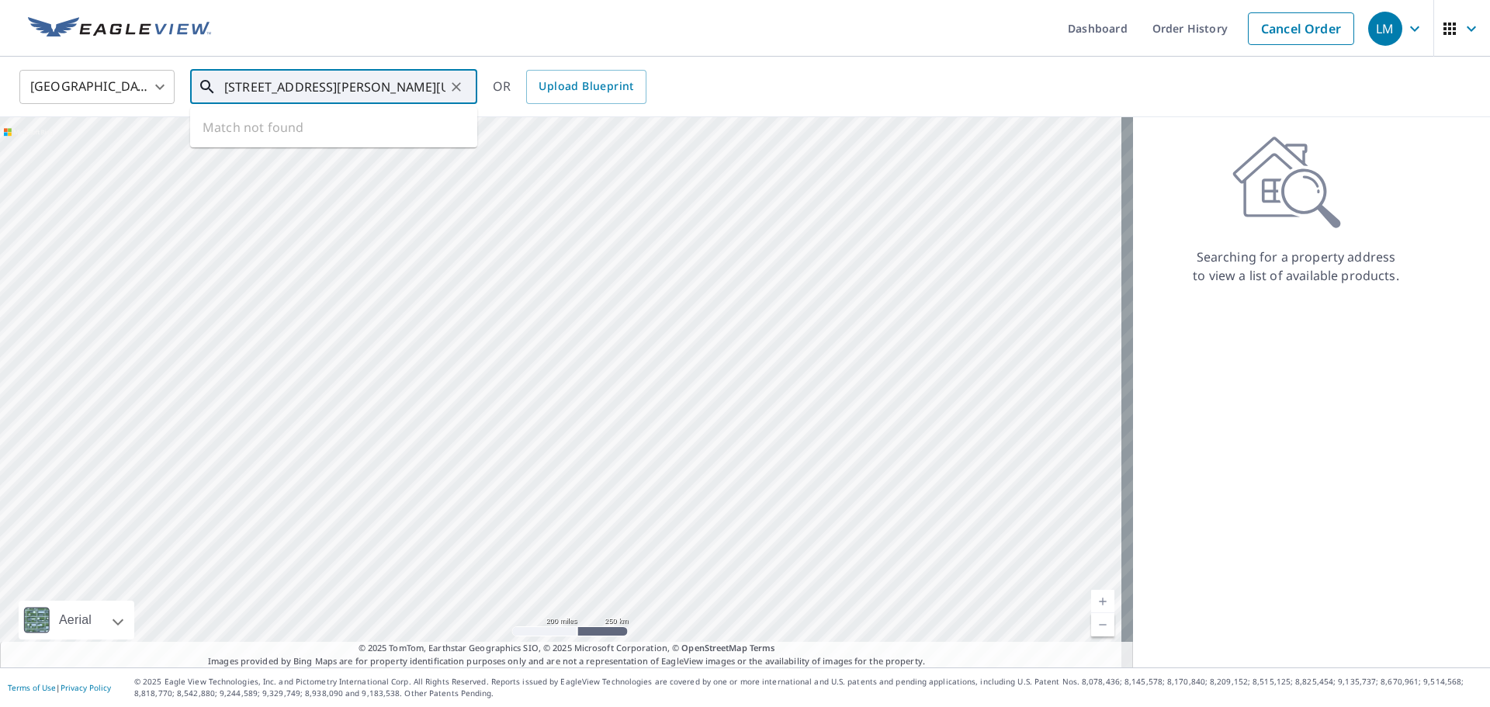
scroll to position [0, 33]
type input "[STREET_ADDRESS][PERSON_NAME][US_STATE]"
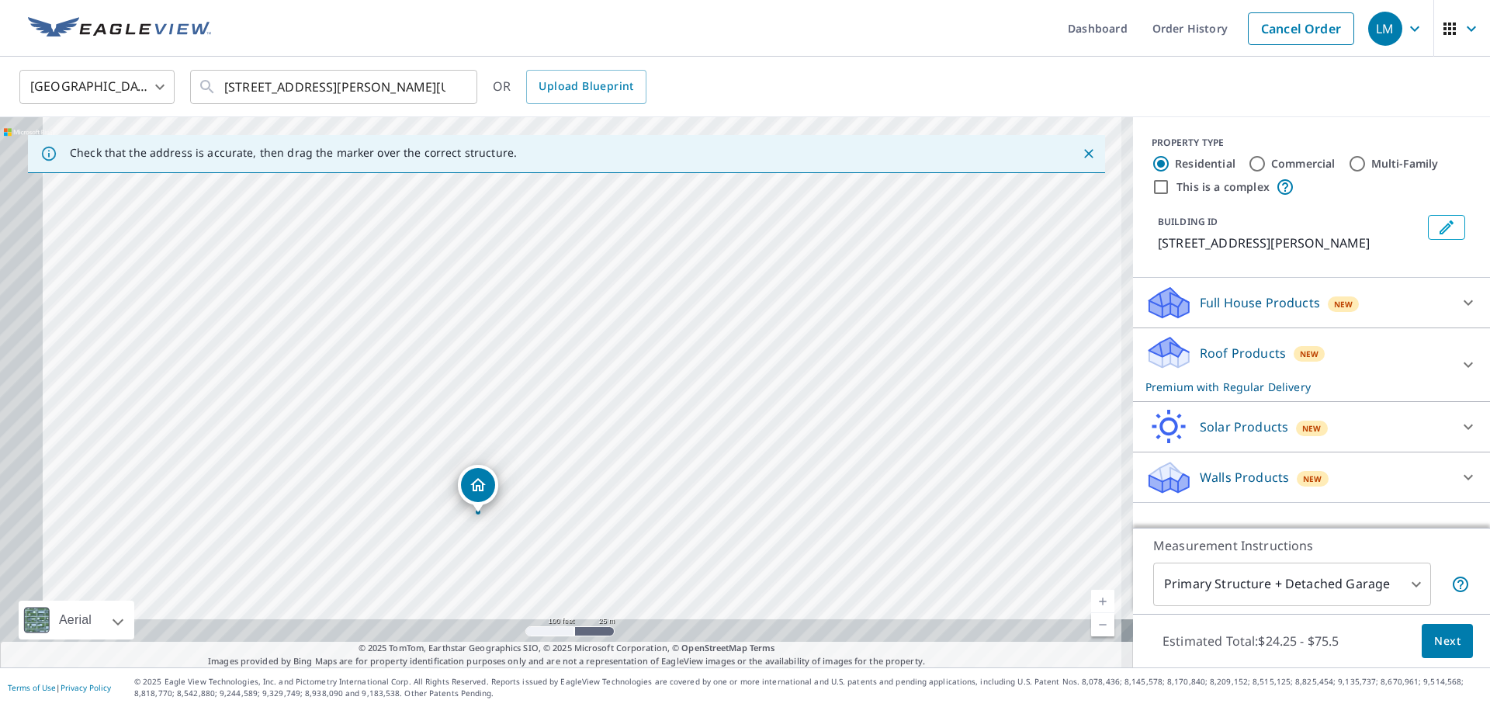
drag, startPoint x: 577, startPoint y: 376, endPoint x: 609, endPoint y: 343, distance: 46.1
click at [609, 343] on div "12393 Russell Ave Chino, CA 91710" at bounding box center [566, 392] width 1133 height 550
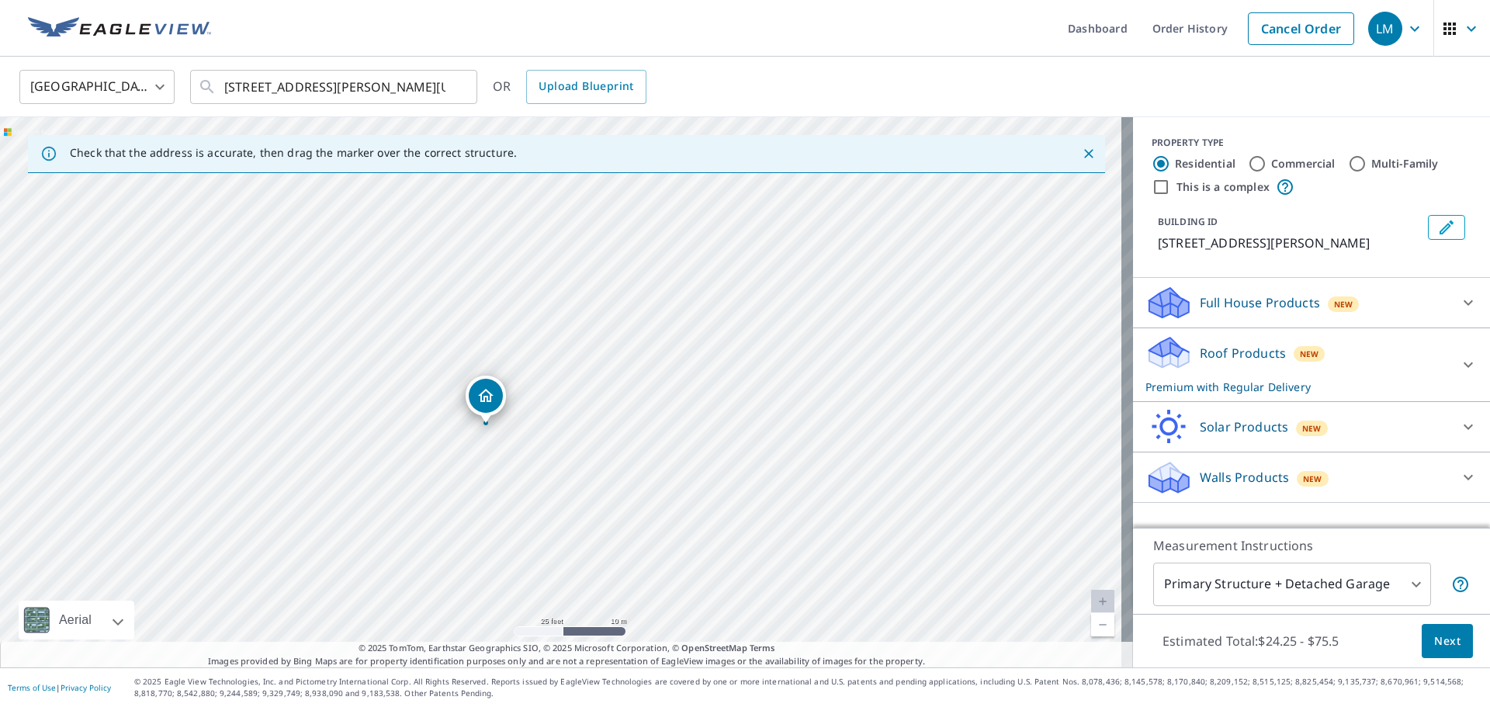
drag, startPoint x: 584, startPoint y: 444, endPoint x: 583, endPoint y: 366, distance: 77.6
click at [583, 366] on div "12393 Russell Ave Chino, CA 91710" at bounding box center [566, 392] width 1133 height 550
click at [1446, 635] on span "Next" at bounding box center [1447, 641] width 26 height 19
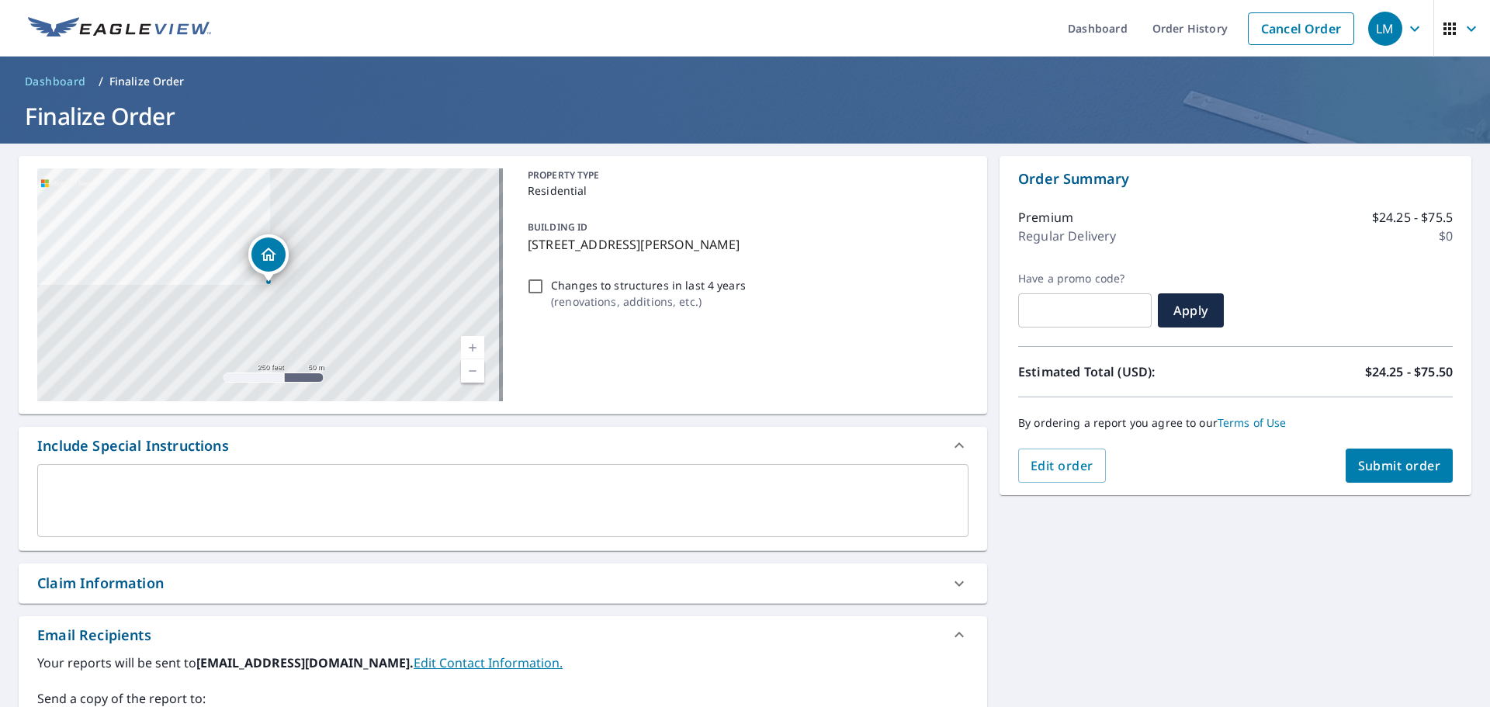
click at [1445, 16] on span "button" at bounding box center [1461, 28] width 43 height 37
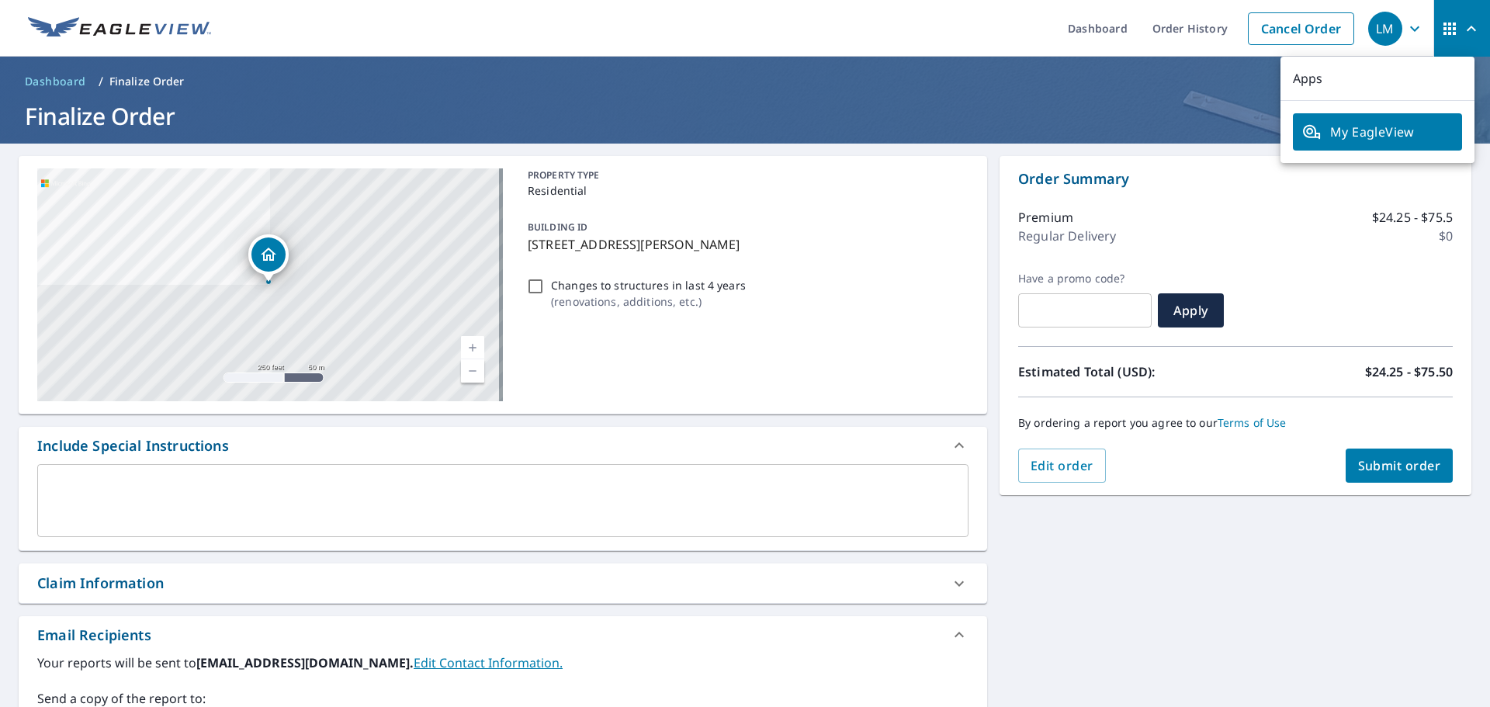
click at [1373, 34] on div "LM" at bounding box center [1385, 29] width 34 height 34
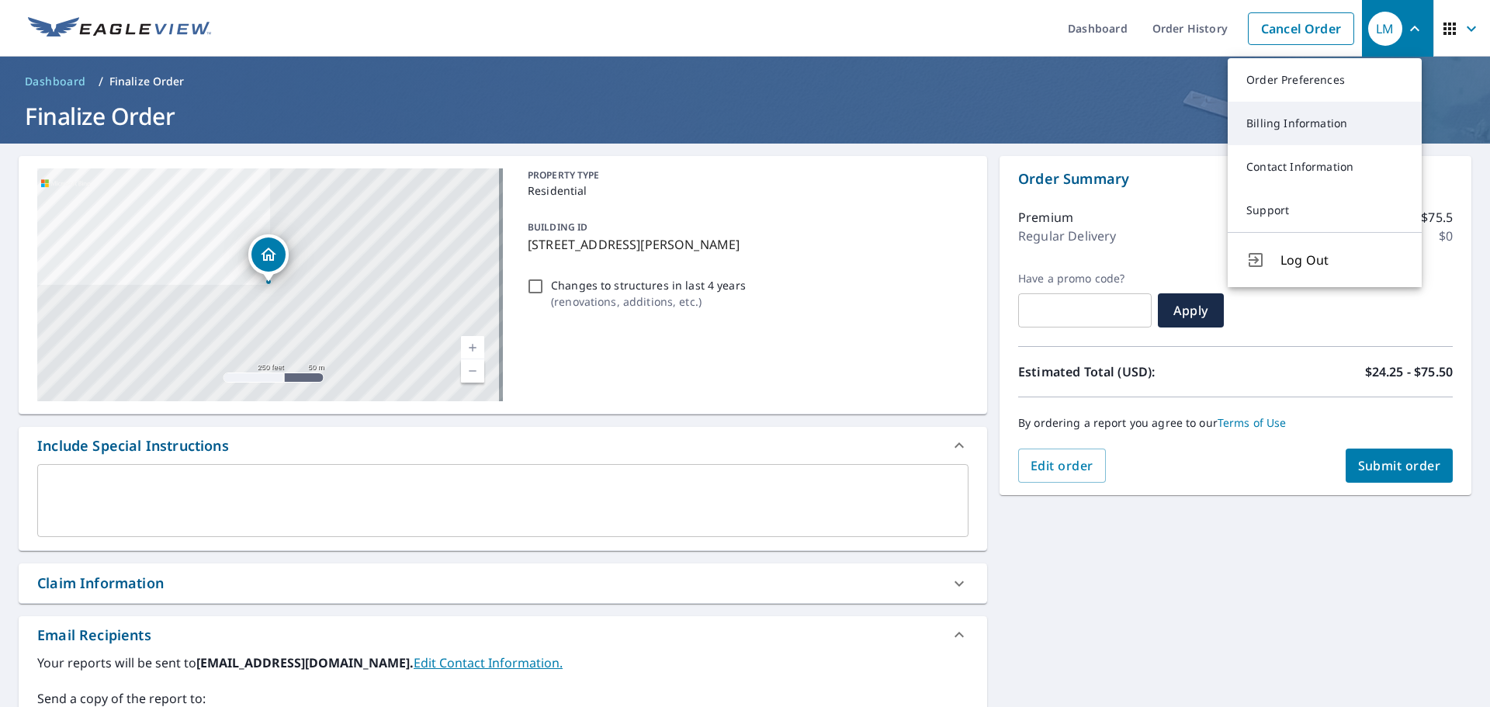
click at [1356, 130] on link "Billing Information" at bounding box center [1325, 123] width 194 height 43
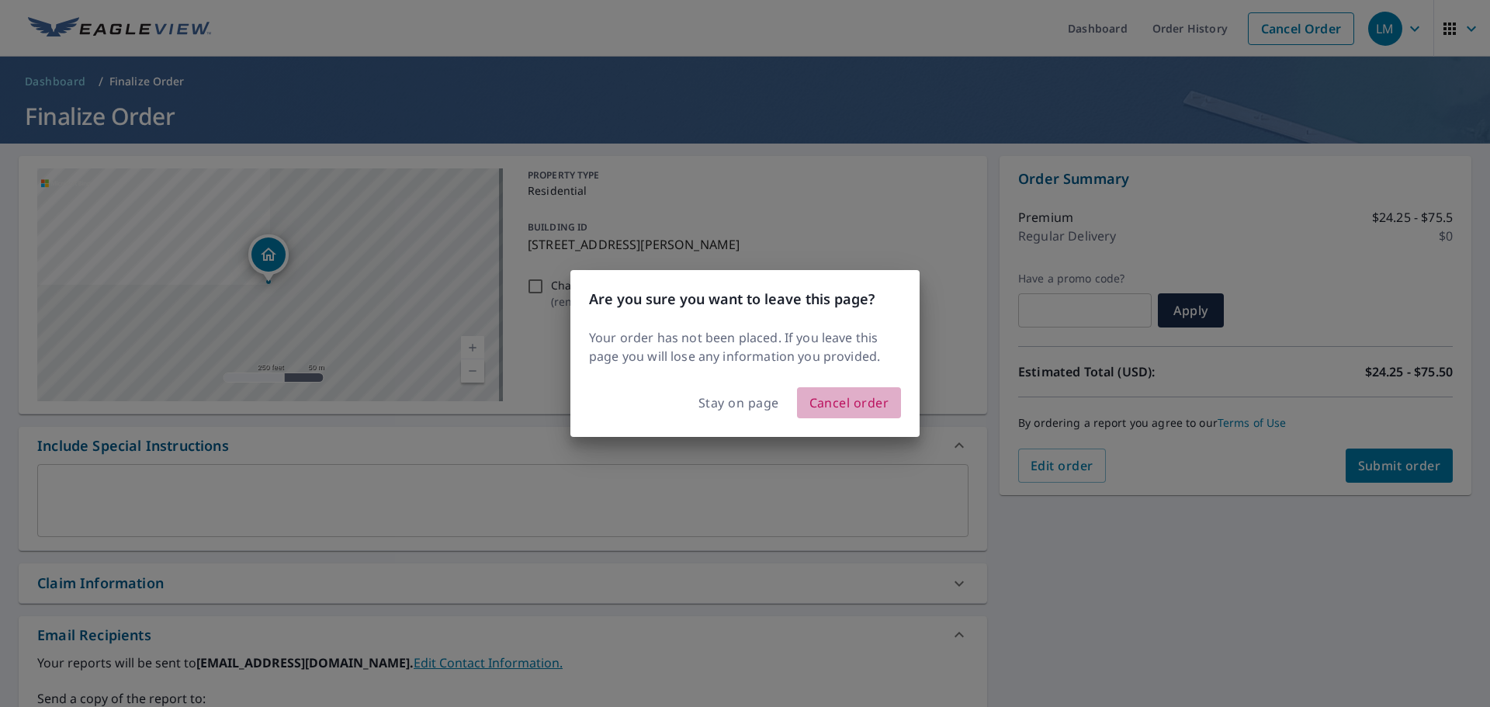
click at [833, 403] on span "Cancel order" at bounding box center [849, 403] width 80 height 22
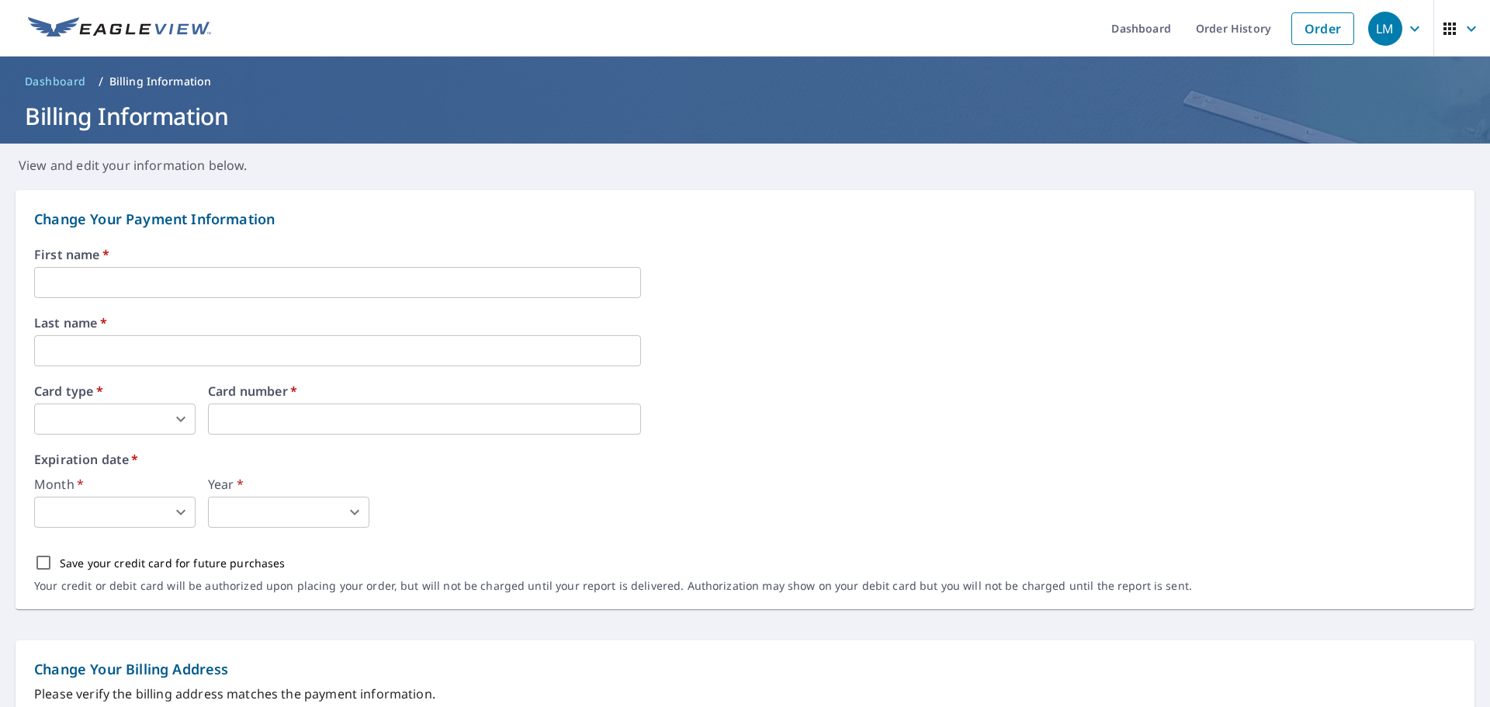
click at [199, 283] on input "text" at bounding box center [337, 282] width 607 height 31
click at [1408, 23] on icon "button" at bounding box center [1414, 28] width 19 height 19
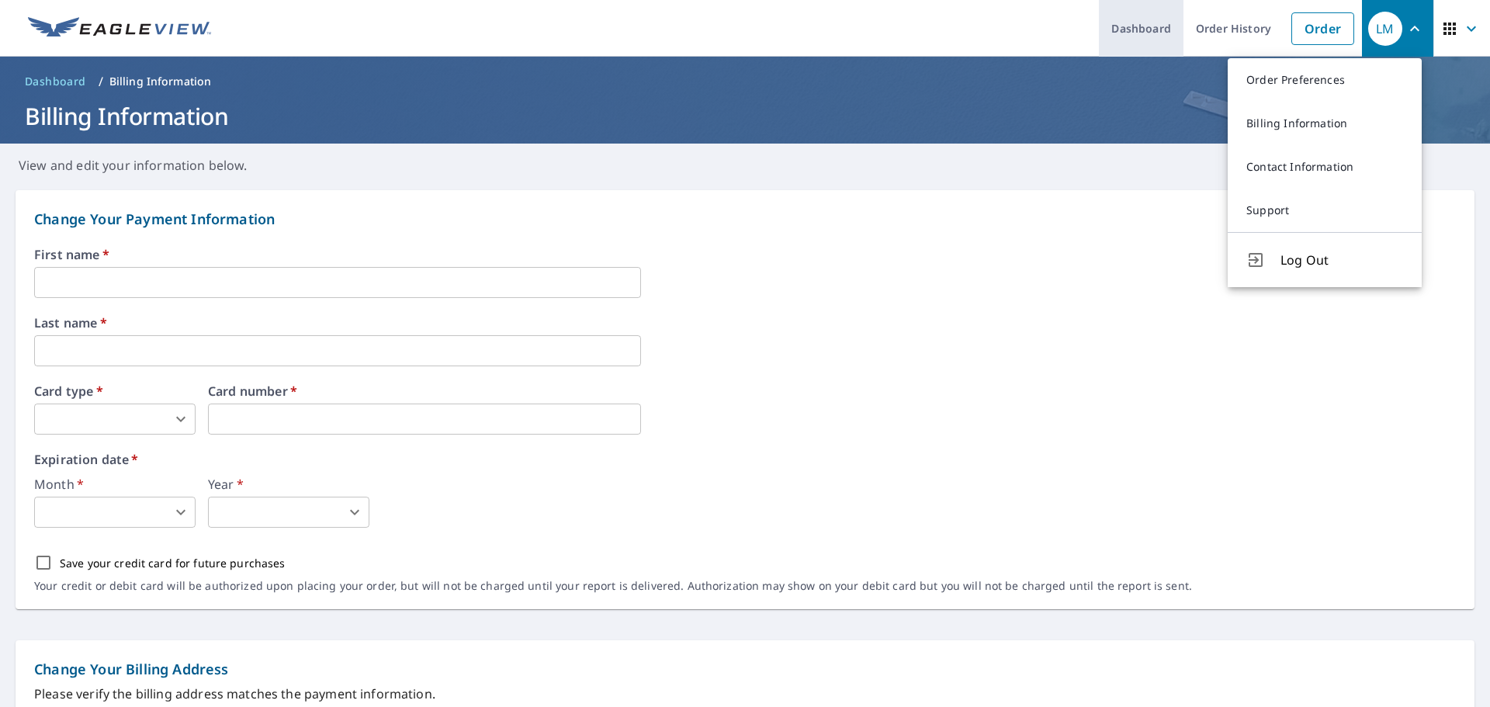
click at [1111, 35] on link "Dashboard" at bounding box center [1141, 28] width 85 height 57
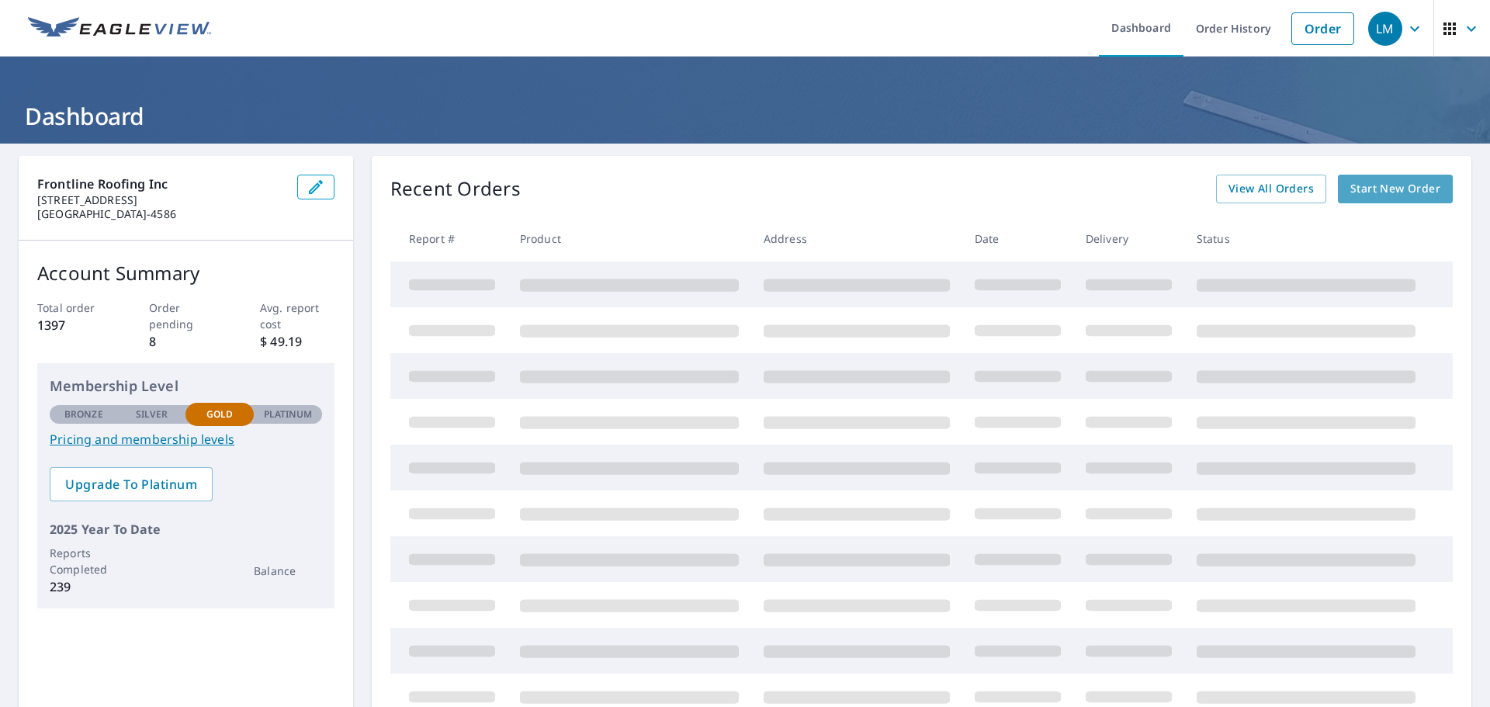
click at [1350, 184] on span "Start New Order" at bounding box center [1395, 188] width 90 height 19
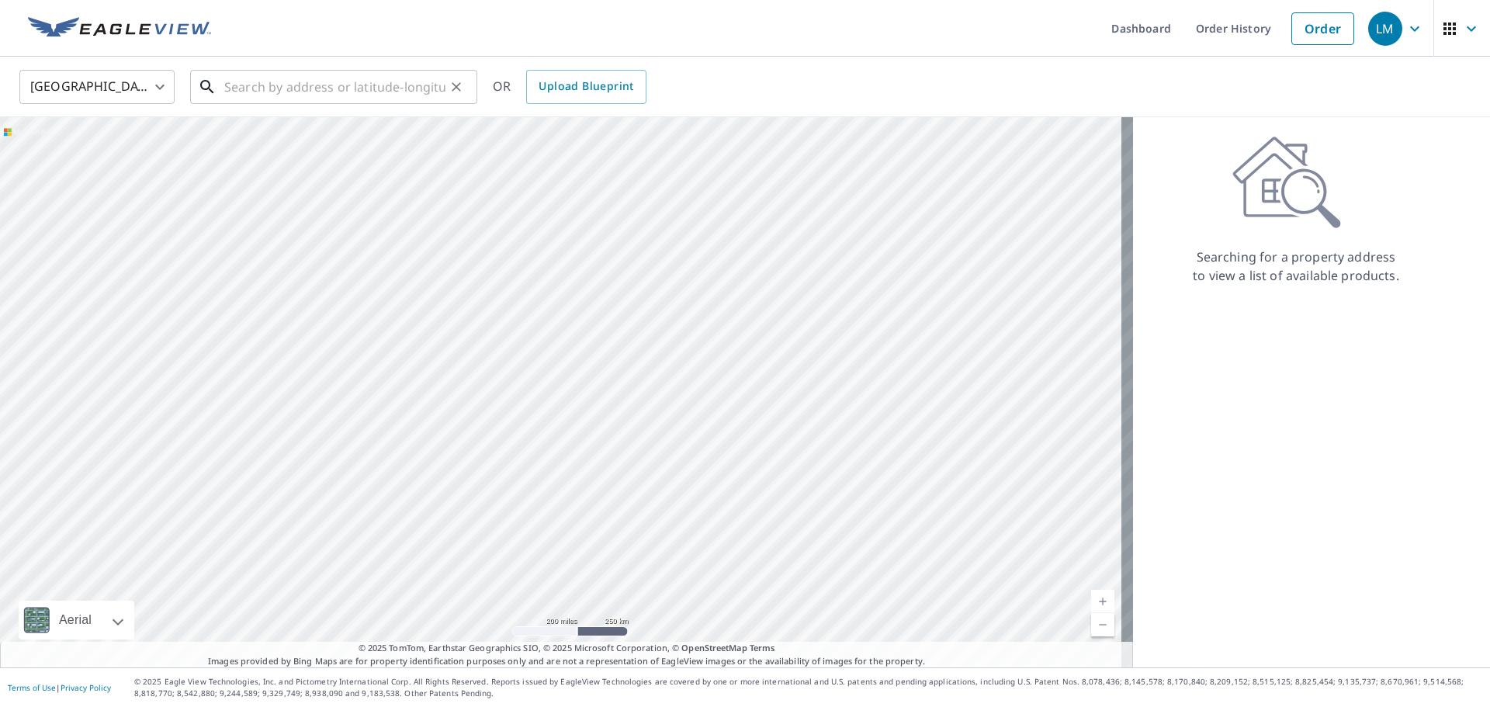
click at [264, 82] on input "text" at bounding box center [334, 86] width 221 height 43
paste input "[STREET_ADDRESS][PERSON_NAME][US_STATE]"
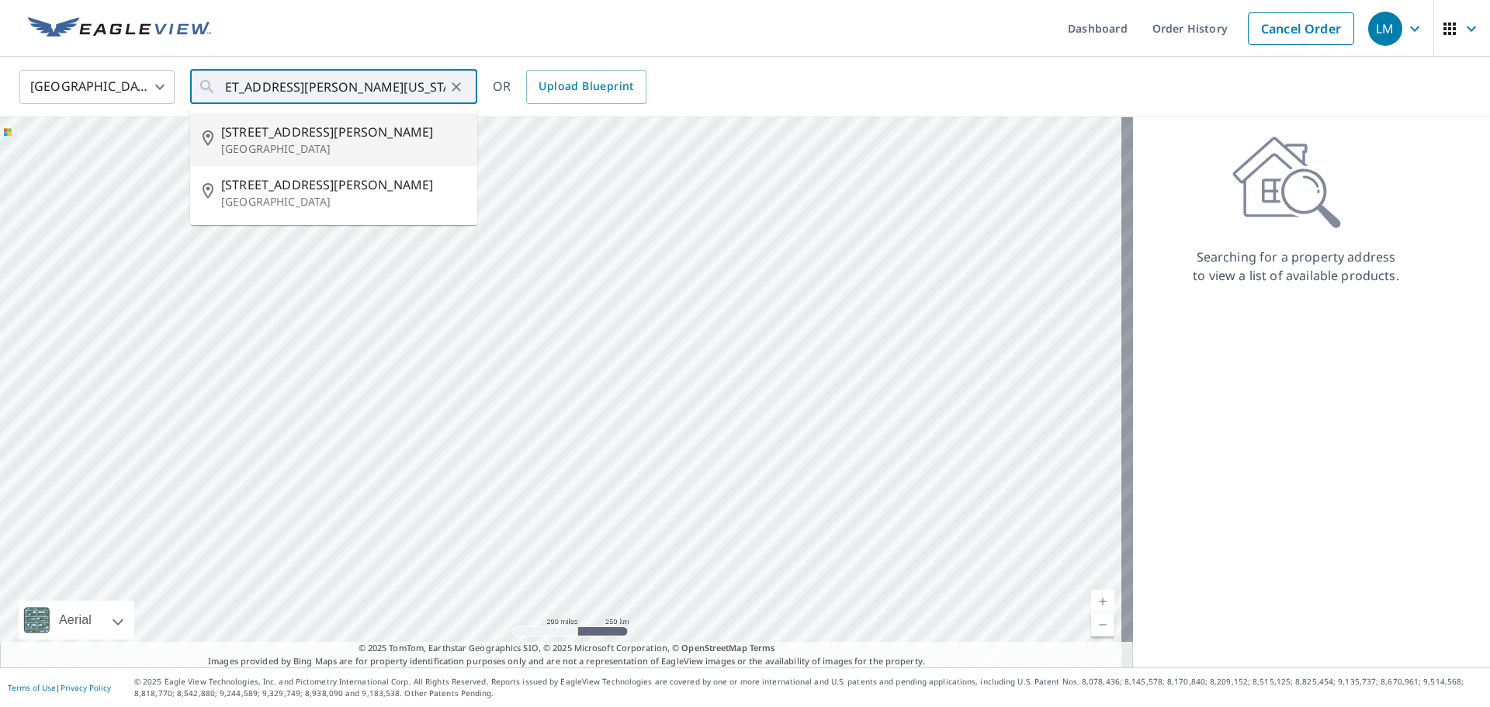
type input "12393 Russell Ave Chino, CA 91710"
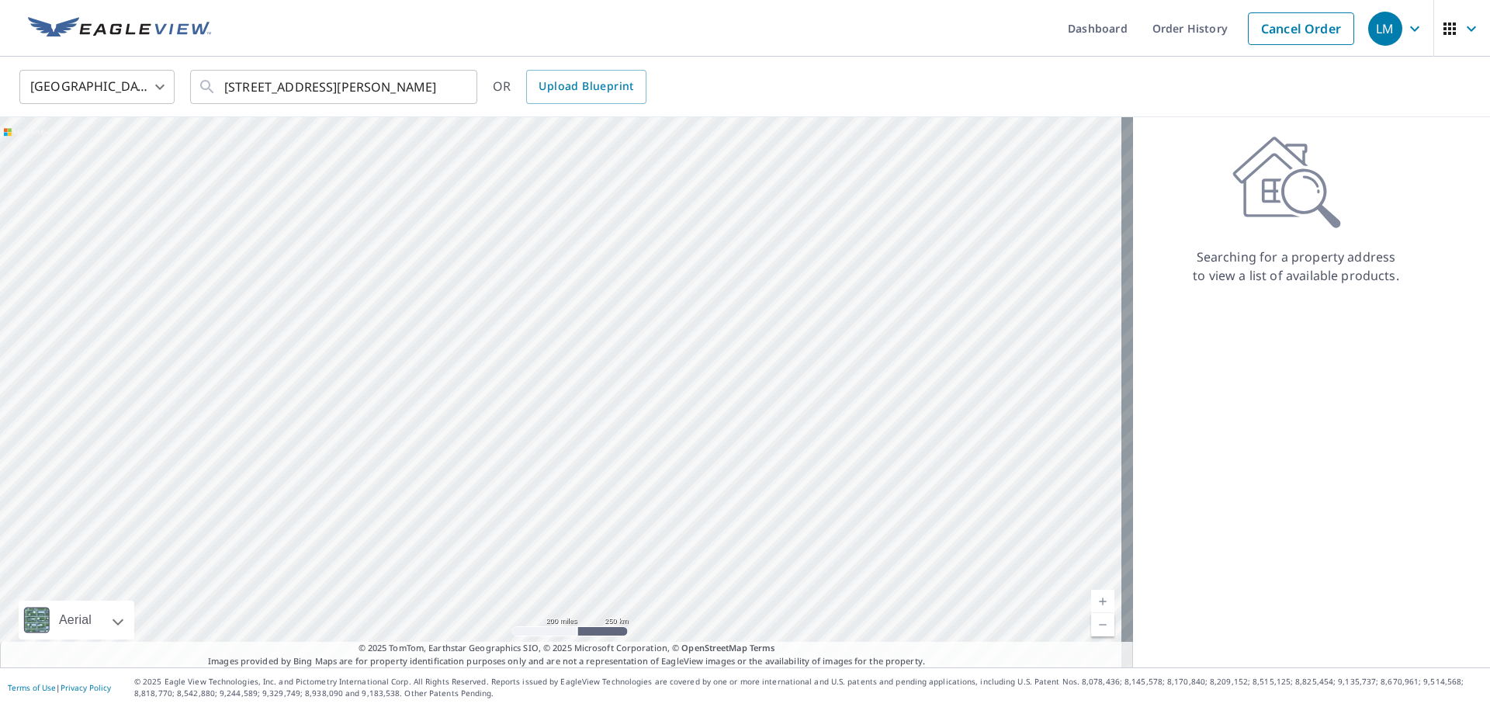
scroll to position [0, 0]
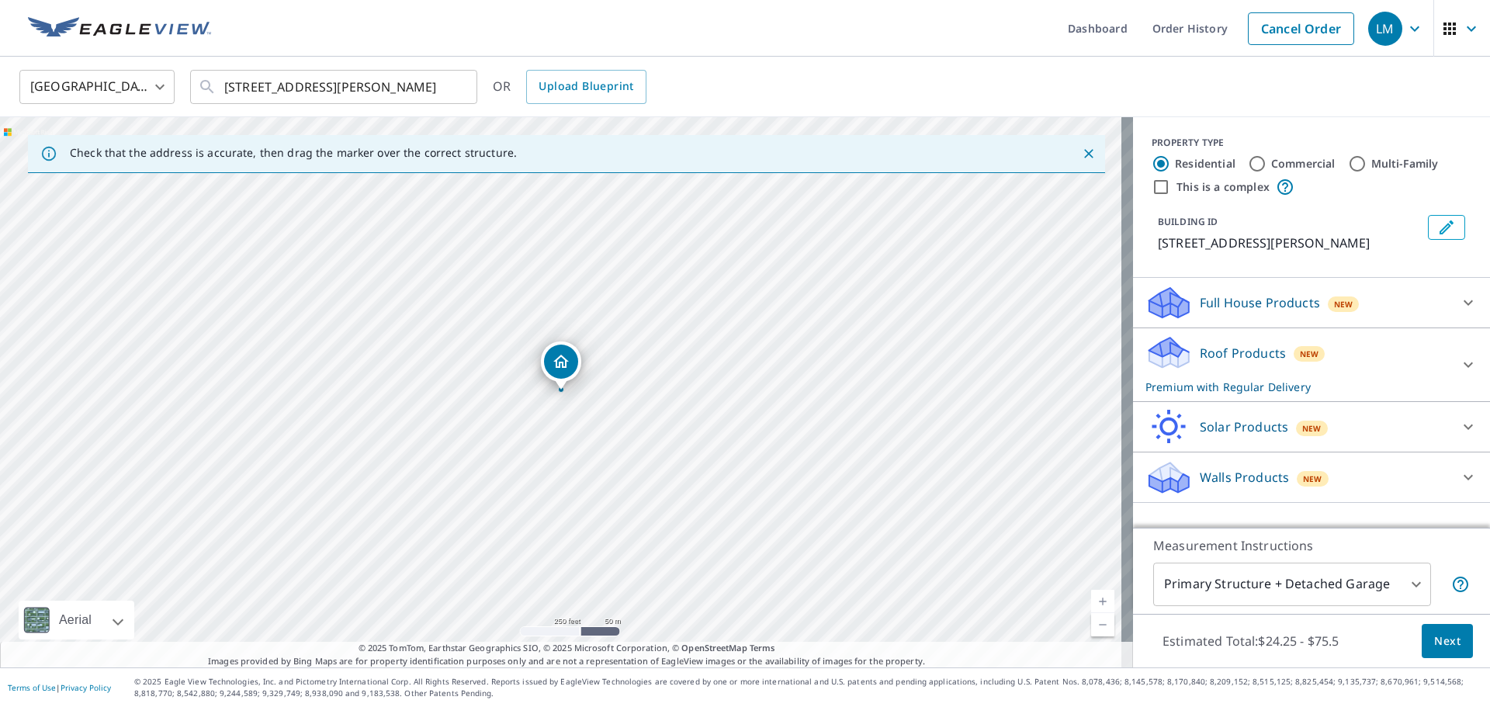
click at [1434, 643] on span "Next" at bounding box center [1447, 641] width 26 height 19
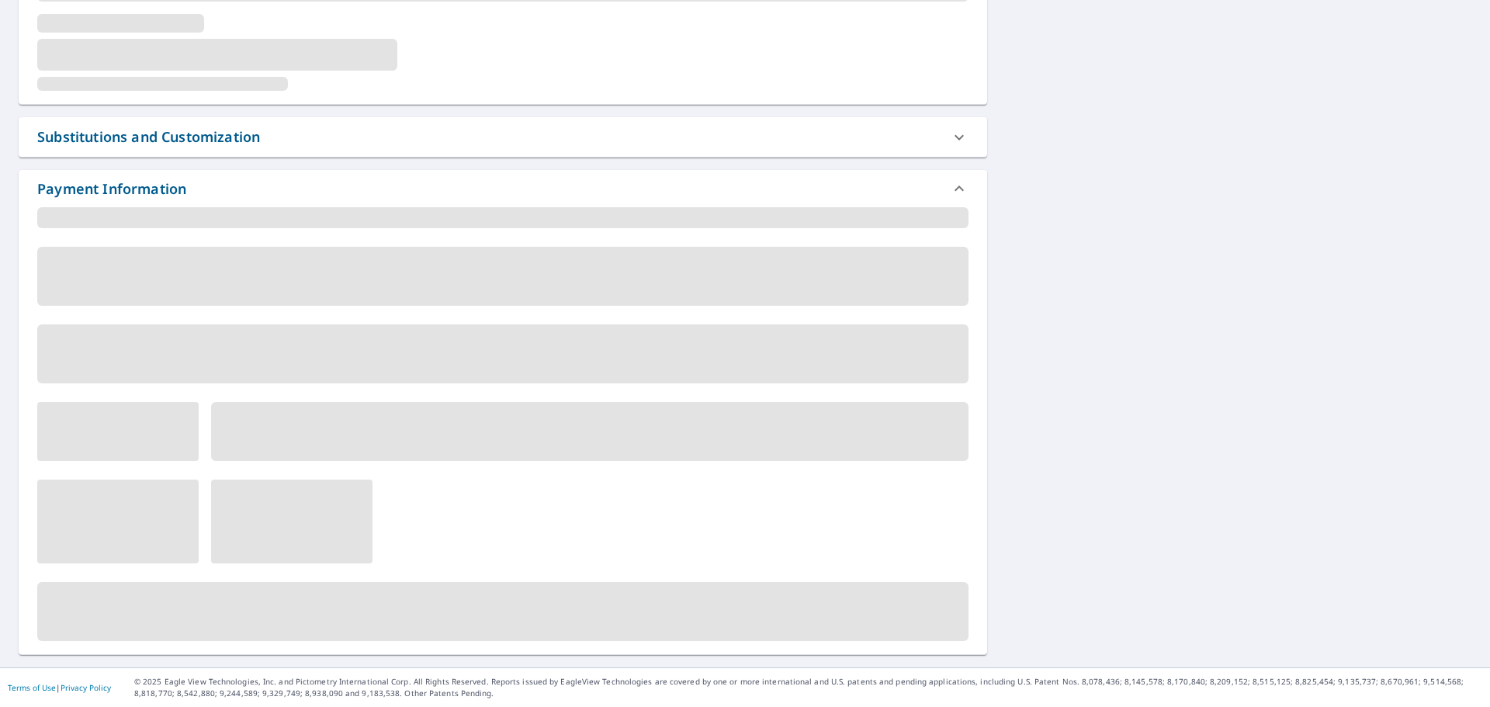
scroll to position [611, 0]
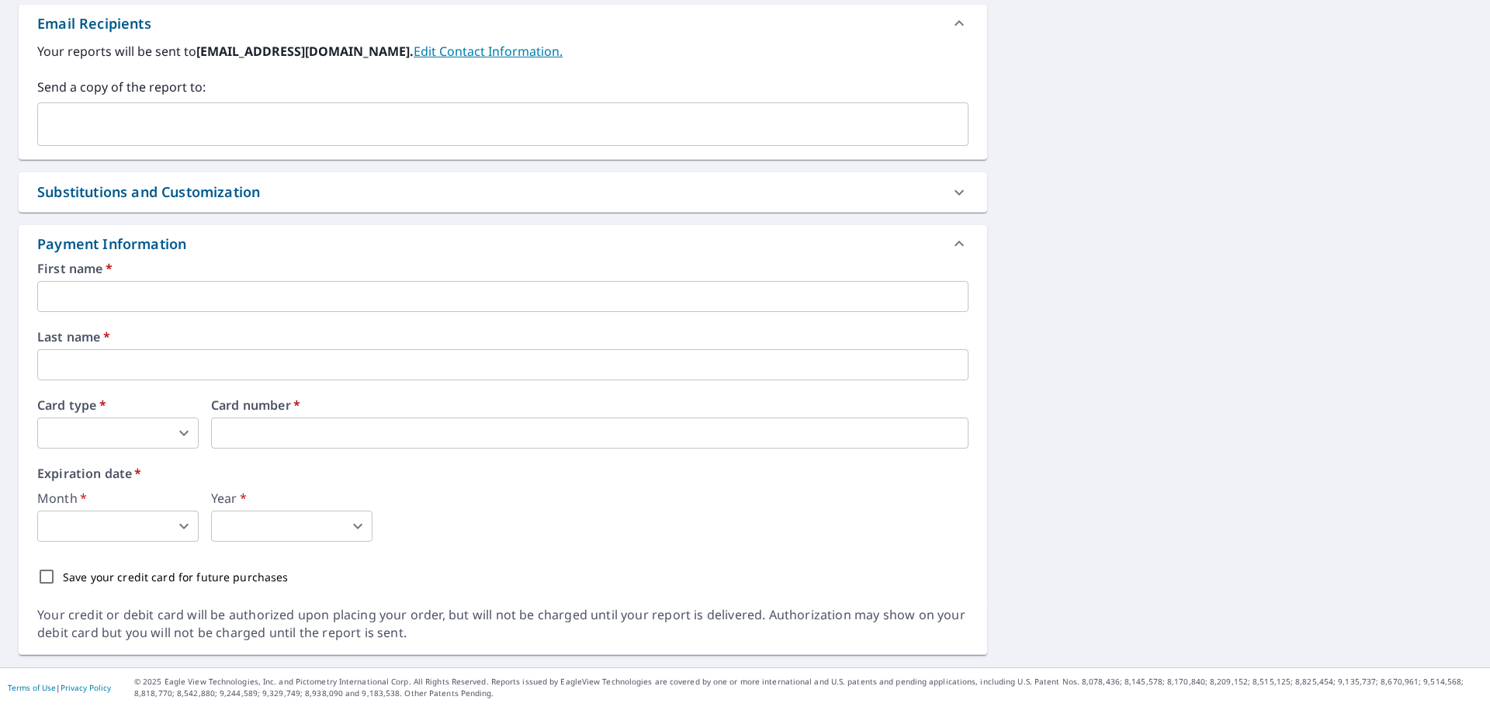
click at [116, 297] on input "text" at bounding box center [502, 296] width 931 height 31
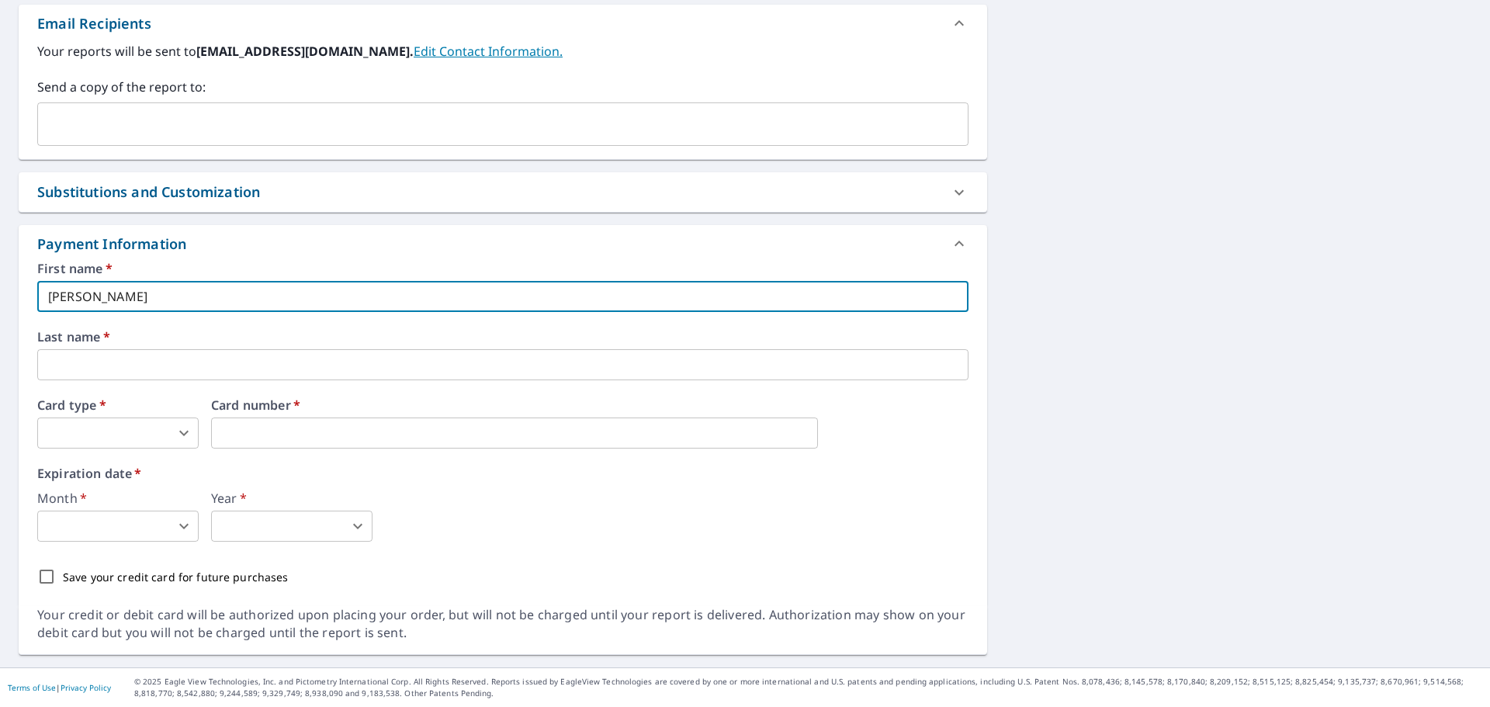
type input "Luis A"
click at [94, 365] on input "text" at bounding box center [502, 364] width 931 height 31
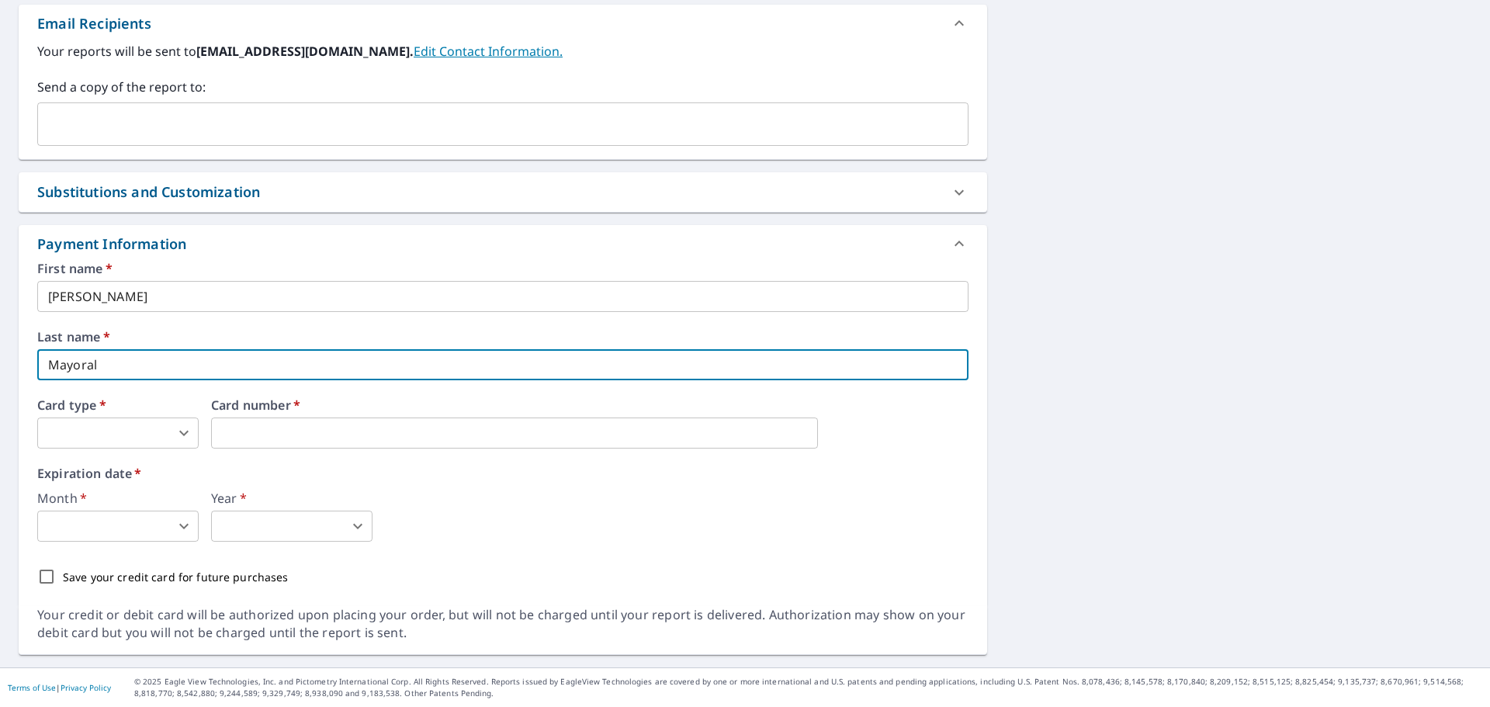
type input "Mayoral"
click at [80, 428] on body "LM LM Dashboard Order History Cancel Order LM Dashboard / Finalize Order Finali…" at bounding box center [745, 353] width 1490 height 707
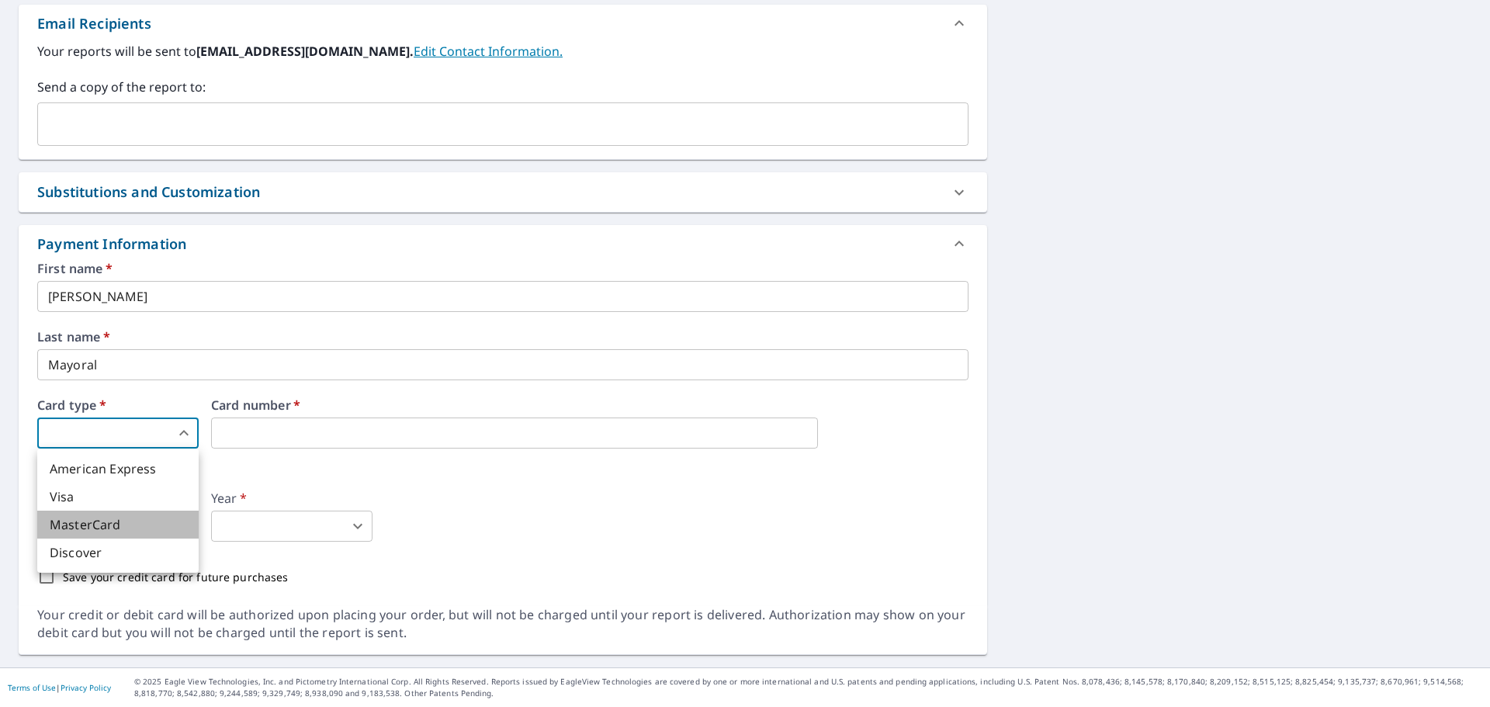
click at [92, 525] on li "MasterCard" at bounding box center [117, 525] width 161 height 28
click at [293, 422] on iframe at bounding box center [514, 432] width 607 height 31
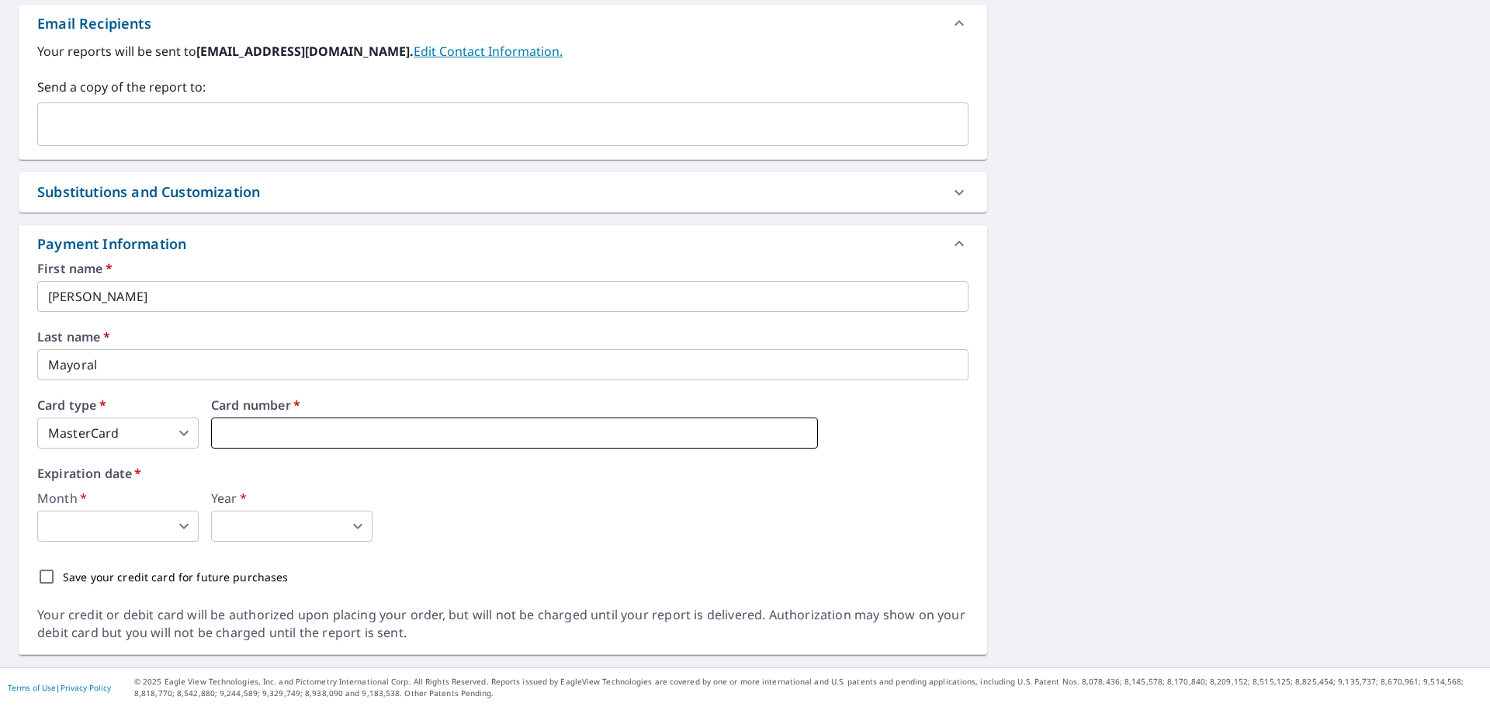
type input "2"
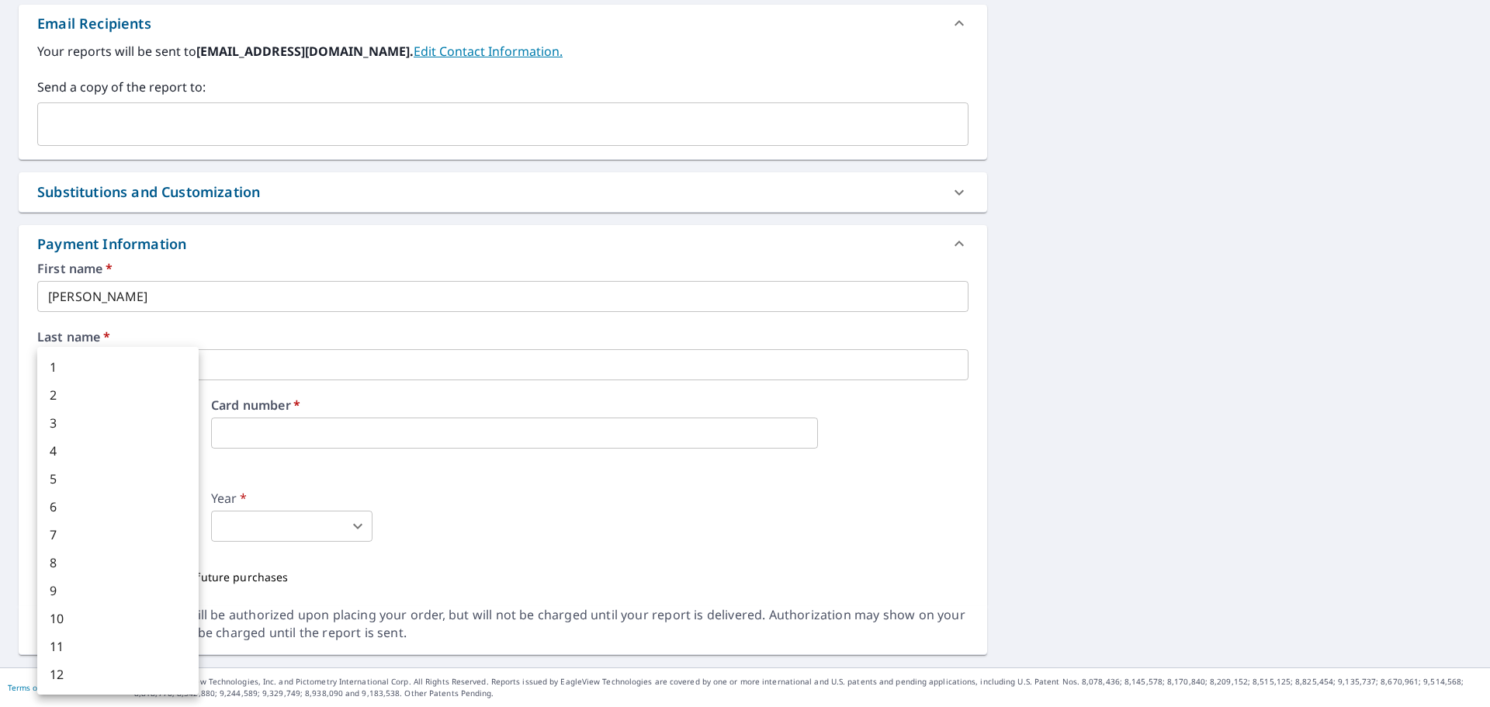
click at [122, 523] on body "LM LM Dashboard Order History Cancel Order LM Dashboard / Finalize Order Finali…" at bounding box center [745, 353] width 1490 height 707
click at [114, 394] on li "2" at bounding box center [117, 395] width 161 height 28
type input "2"
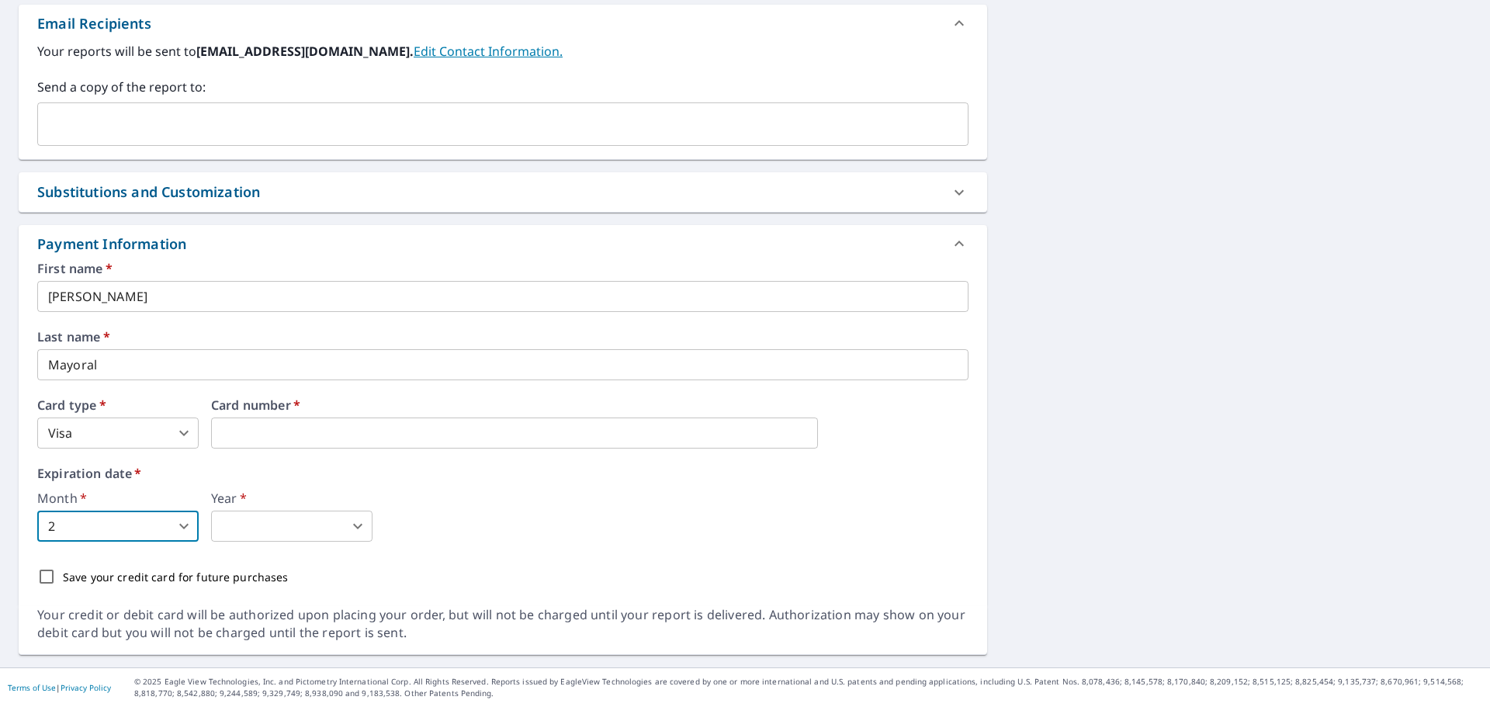
click at [322, 524] on body "LM LM Dashboard Order History Cancel Order LM Dashboard / Finalize Order Finali…" at bounding box center [745, 353] width 1490 height 707
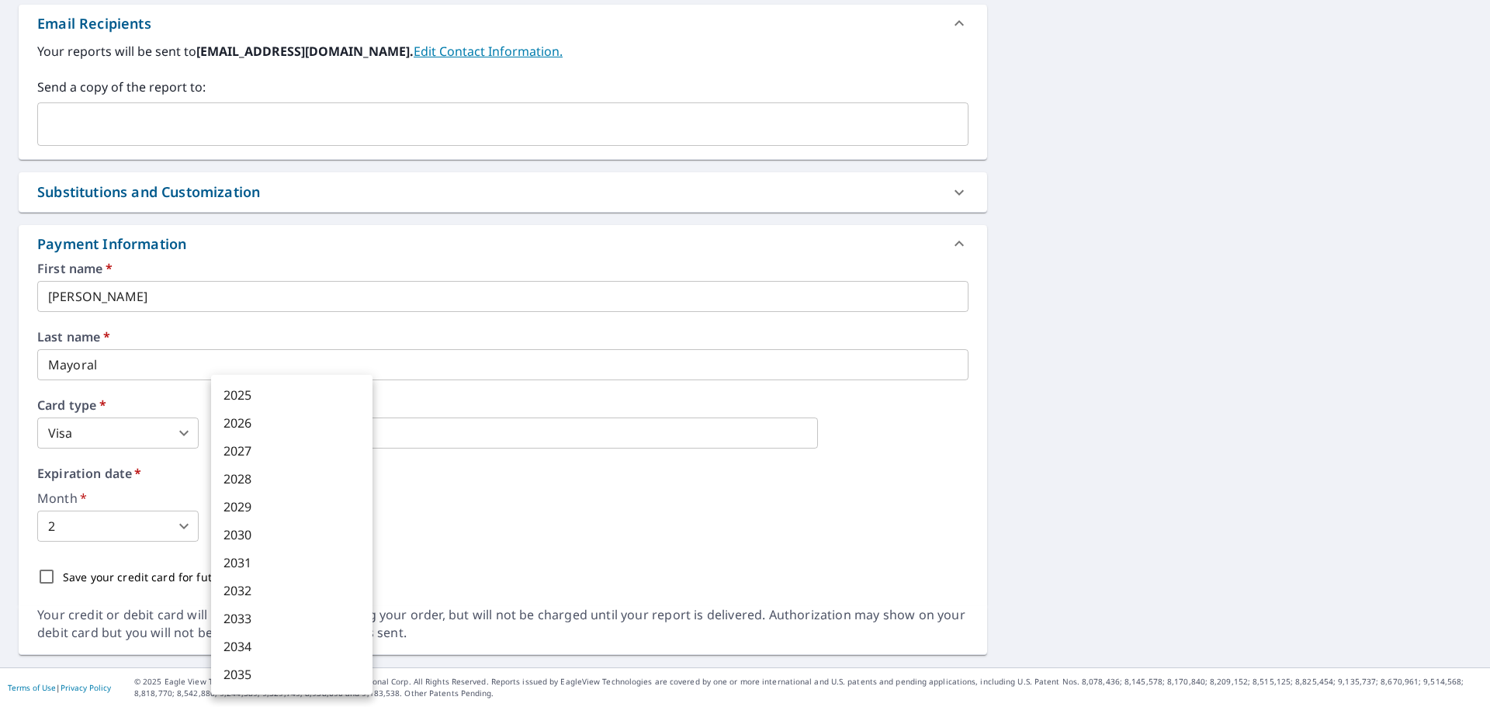
click at [287, 451] on li "2027" at bounding box center [291, 451] width 161 height 28
type input "2027"
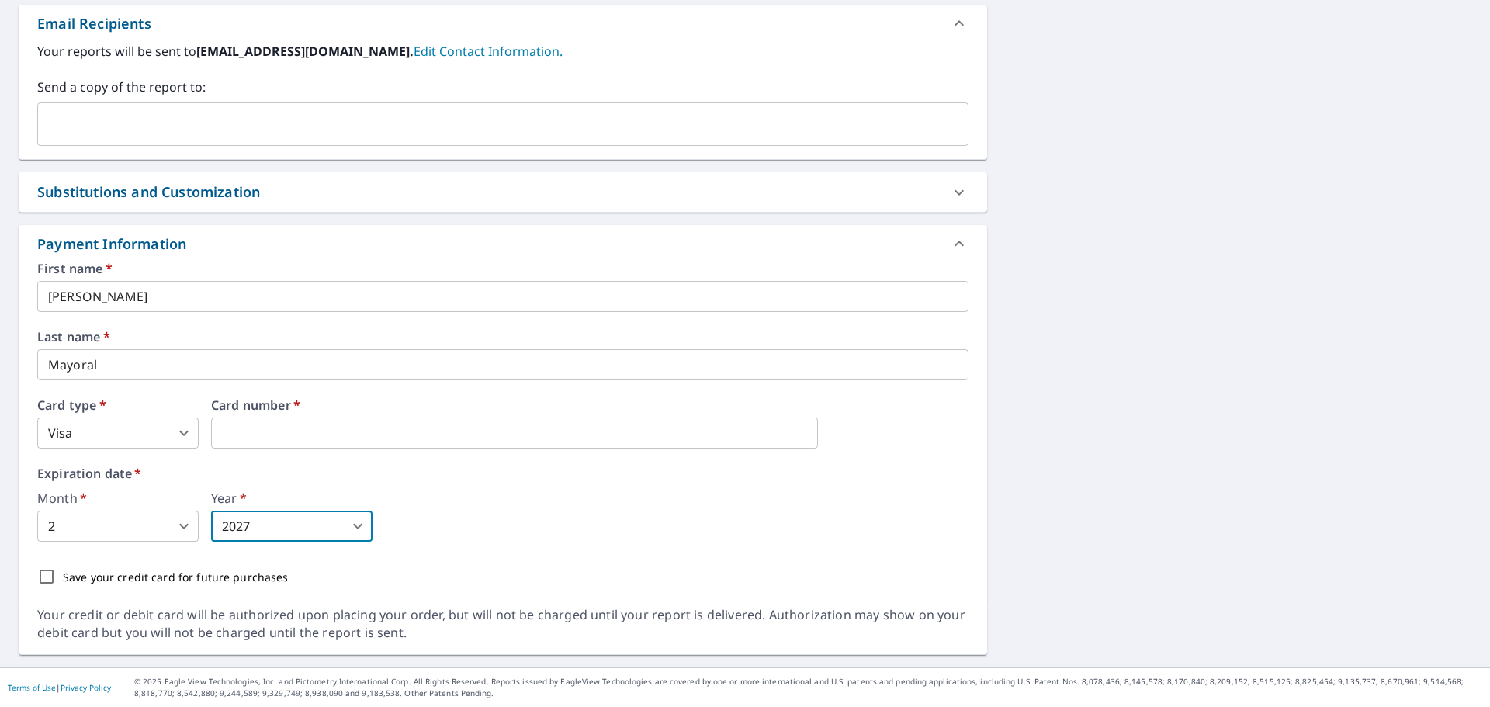
click at [656, 473] on label "Expiration date   *" at bounding box center [502, 473] width 931 height 12
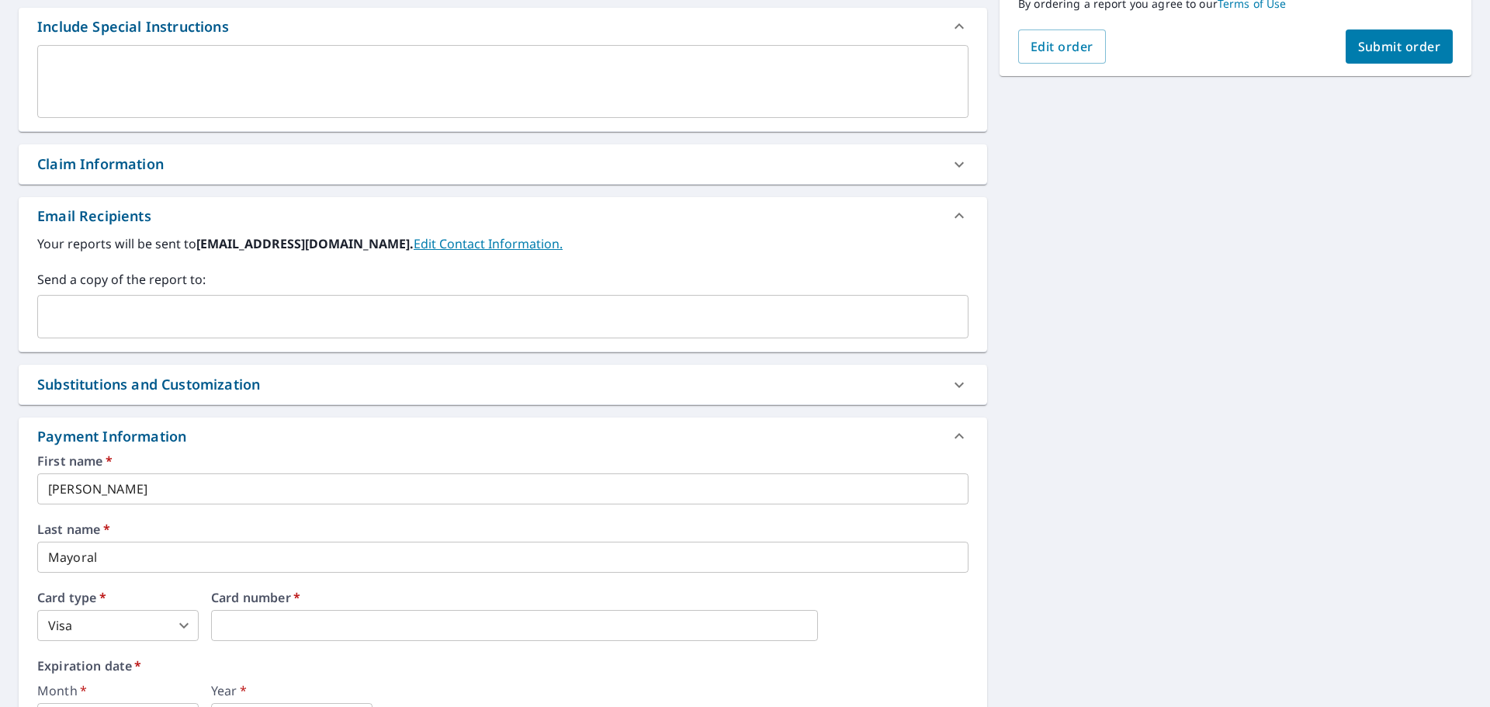
scroll to position [0, 0]
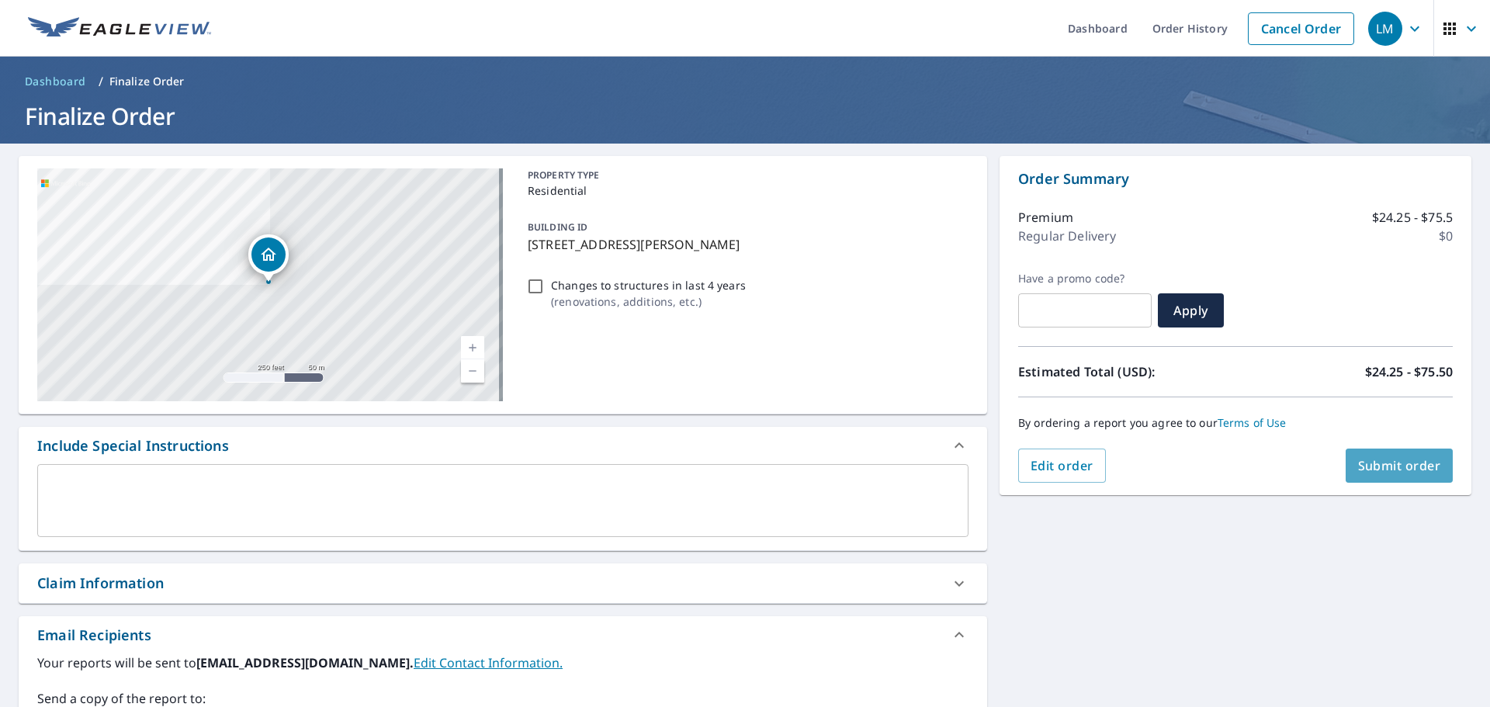
click at [1369, 480] on button "Submit order" at bounding box center [1399, 465] width 108 height 34
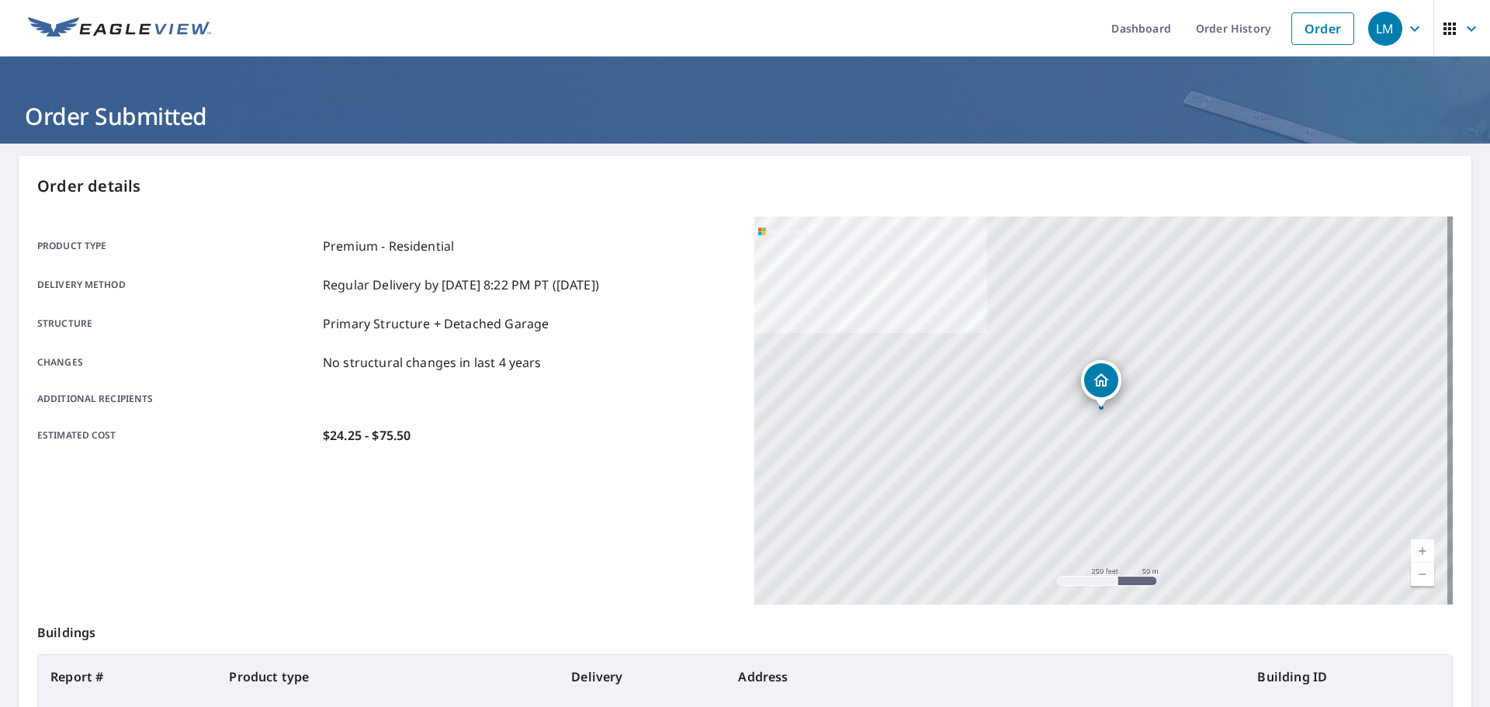
scroll to position [206, 0]
